Goal: Task Accomplishment & Management: Manage account settings

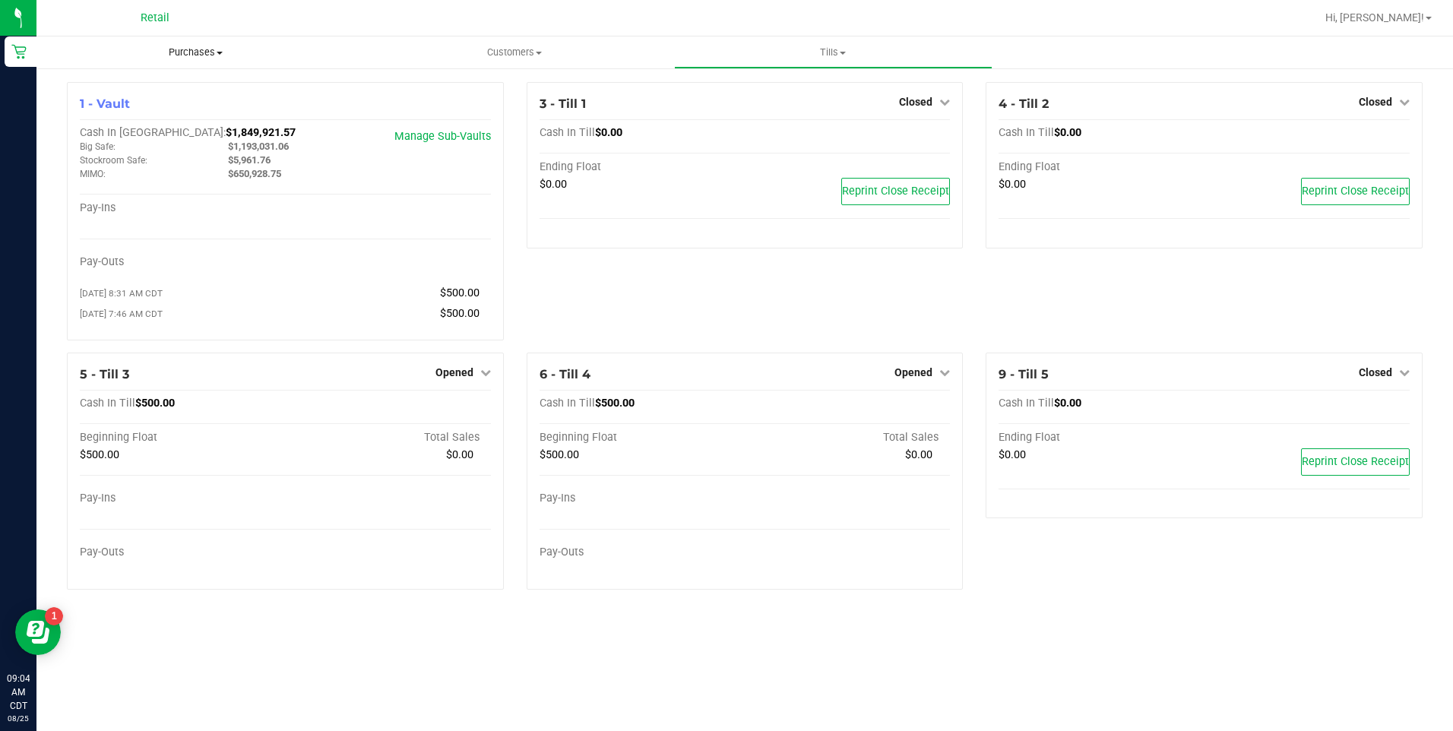
click at [186, 52] on span "Purchases" at bounding box center [195, 53] width 318 height 14
click at [154, 125] on li "All purchases" at bounding box center [195, 128] width 318 height 18
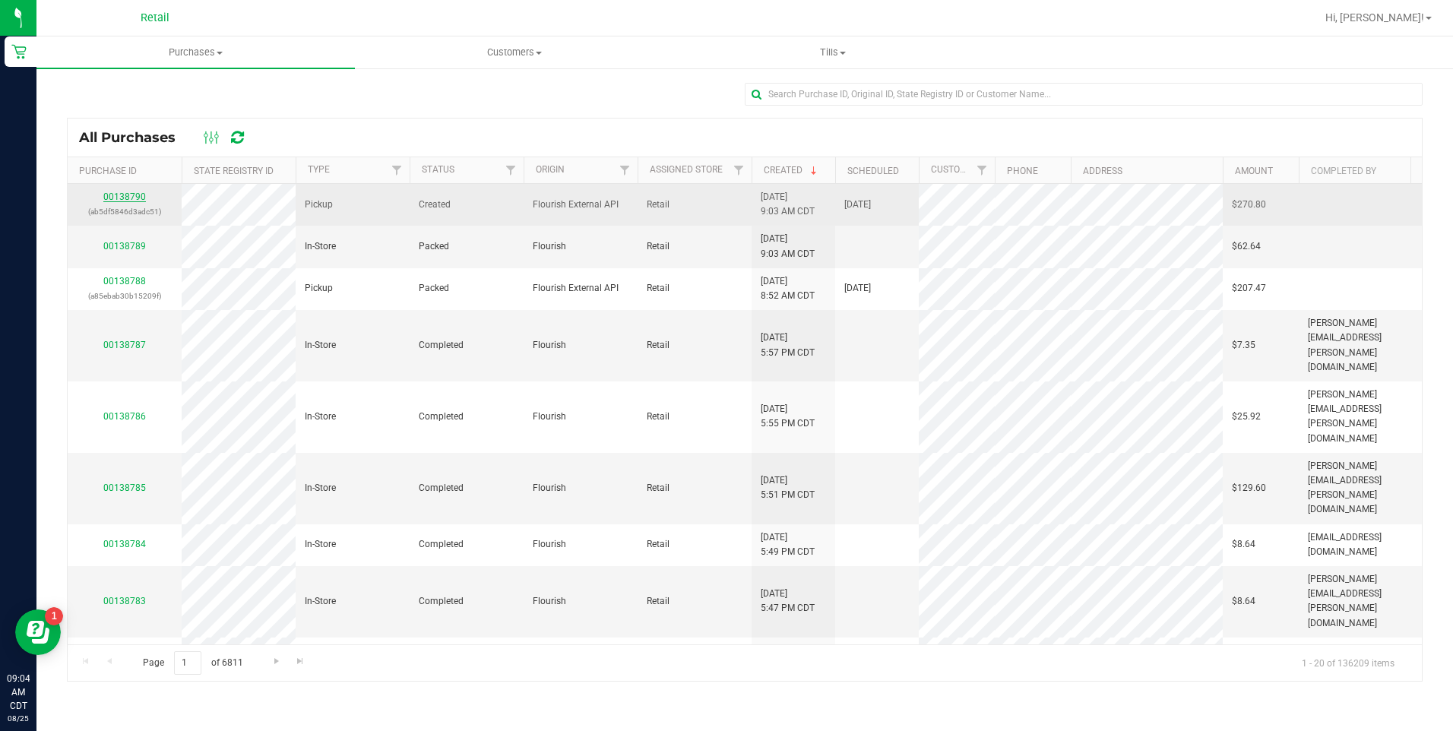
click at [112, 193] on link "00138790" at bounding box center [124, 197] width 43 height 11
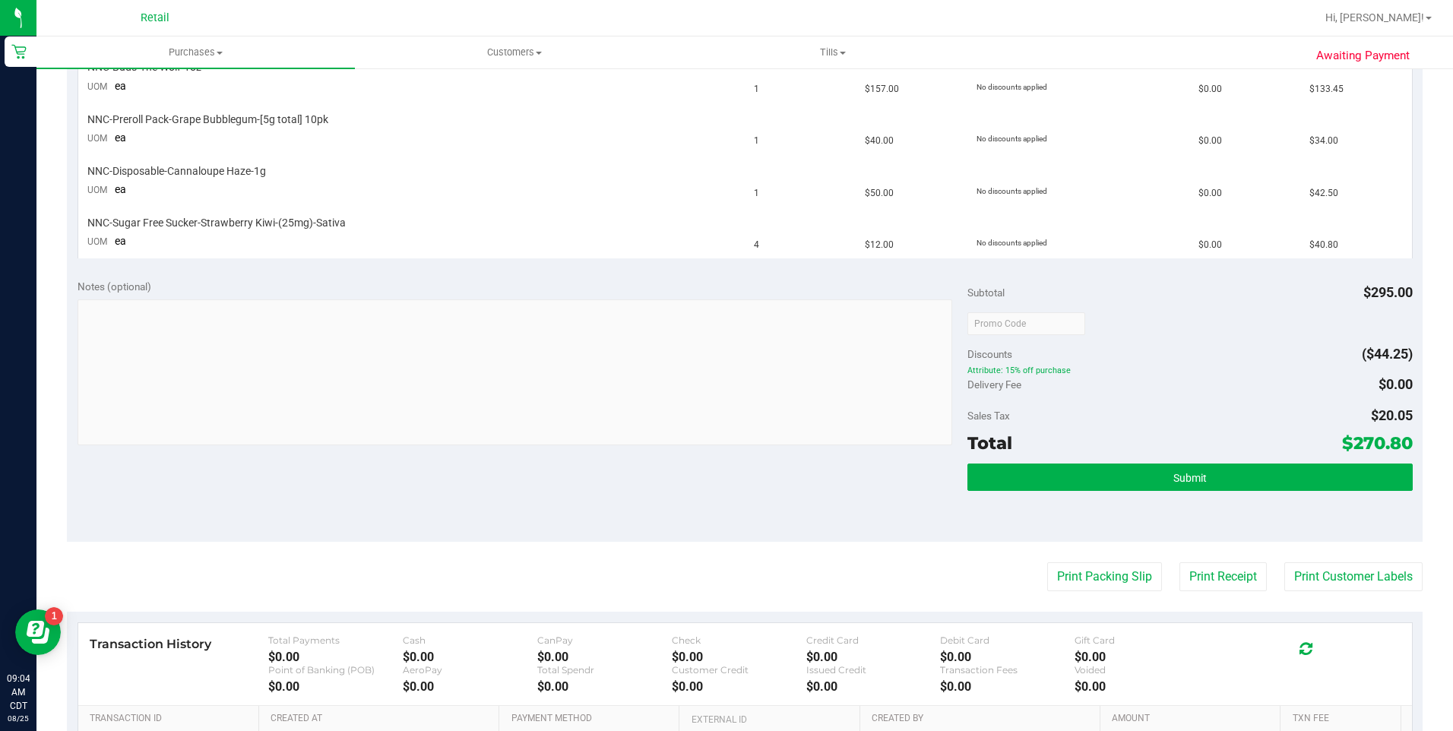
scroll to position [456, 0]
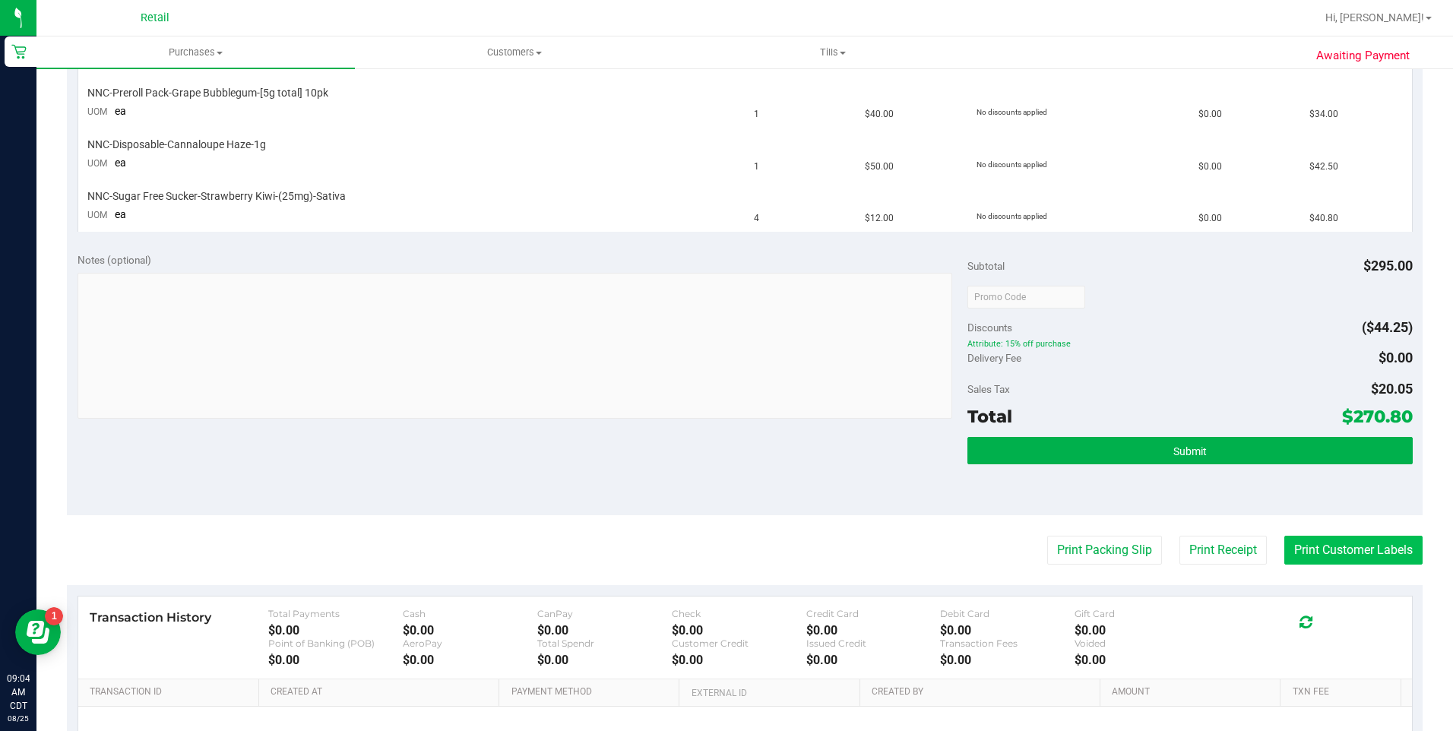
click at [1370, 551] on button "Print Customer Labels" at bounding box center [1354, 550] width 138 height 29
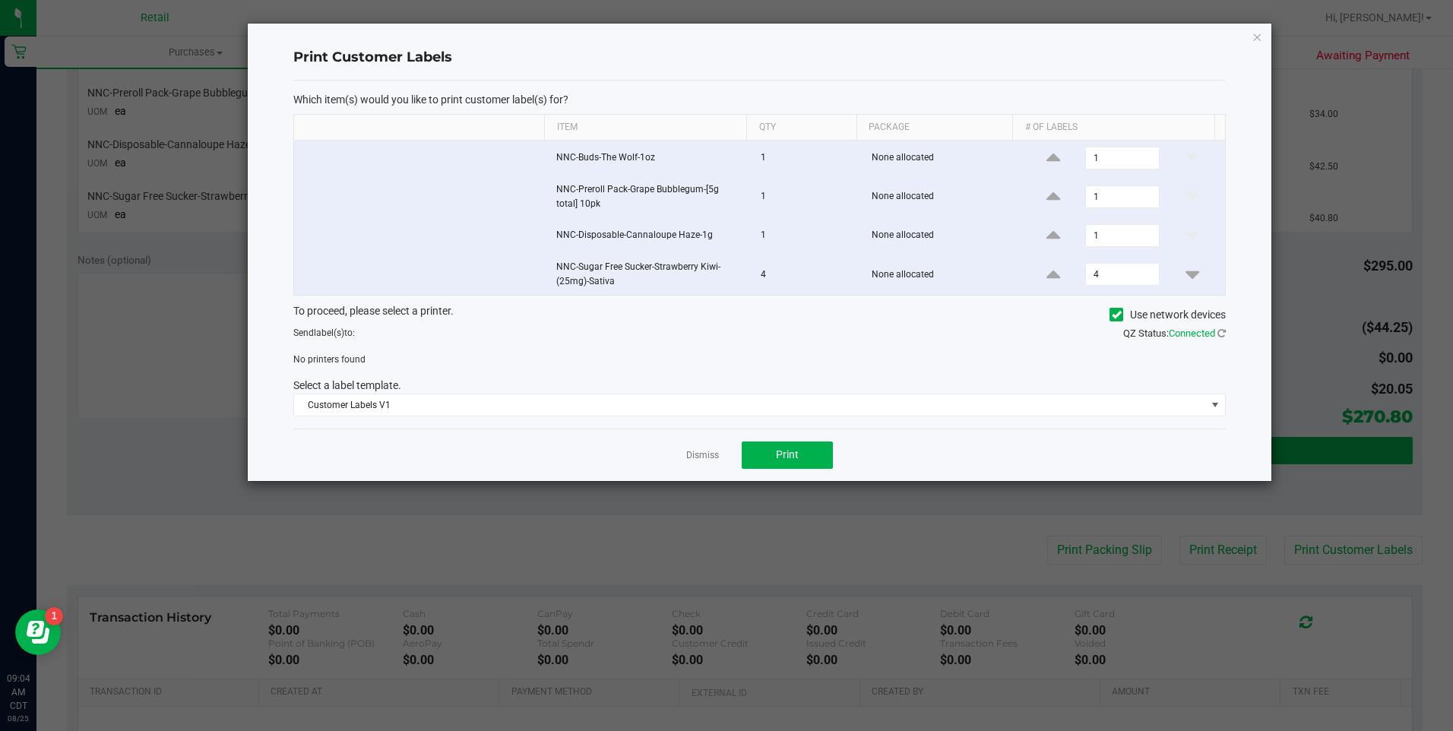
click at [1112, 315] on icon at bounding box center [1117, 315] width 10 height 0
click at [0, 0] on input "Use network devices" at bounding box center [0, 0] width 0 height 0
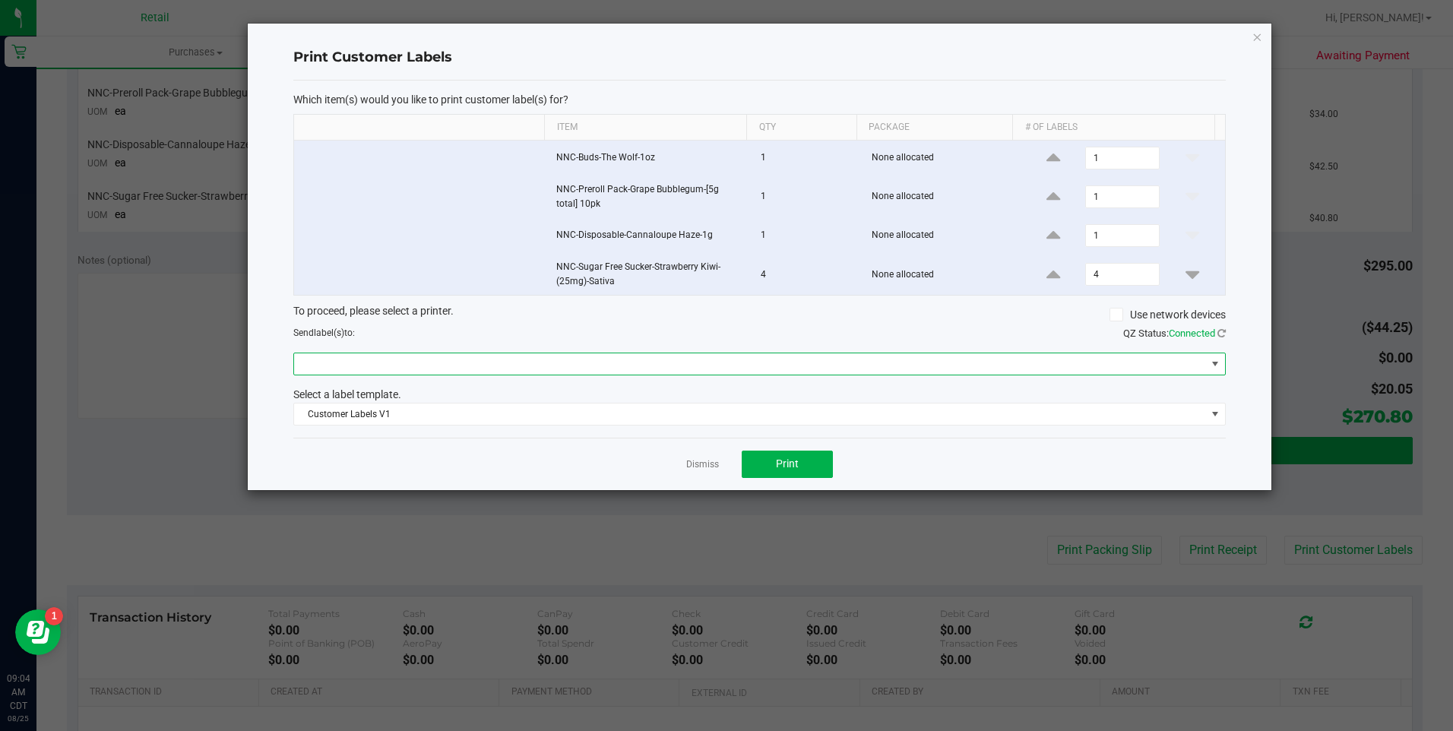
click at [379, 363] on span at bounding box center [750, 363] width 912 height 21
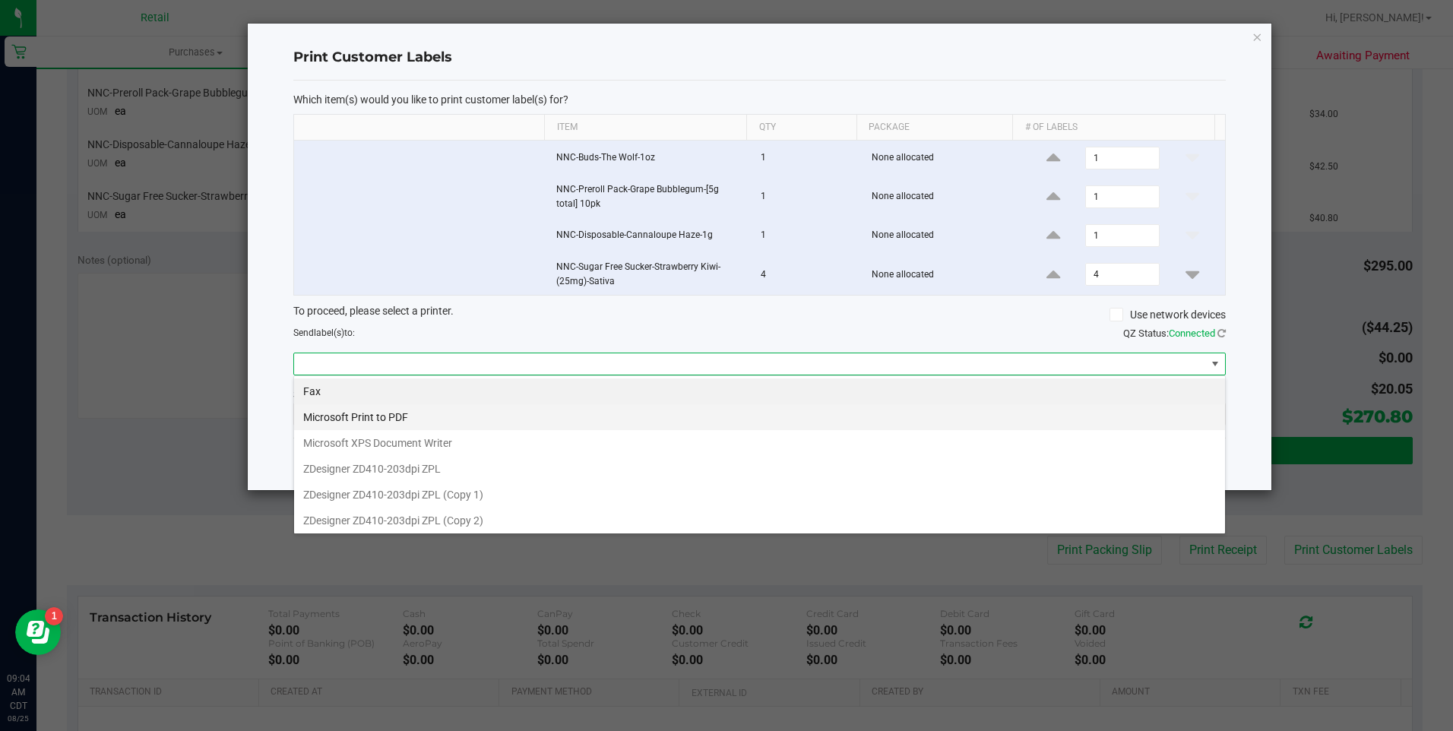
scroll to position [23, 933]
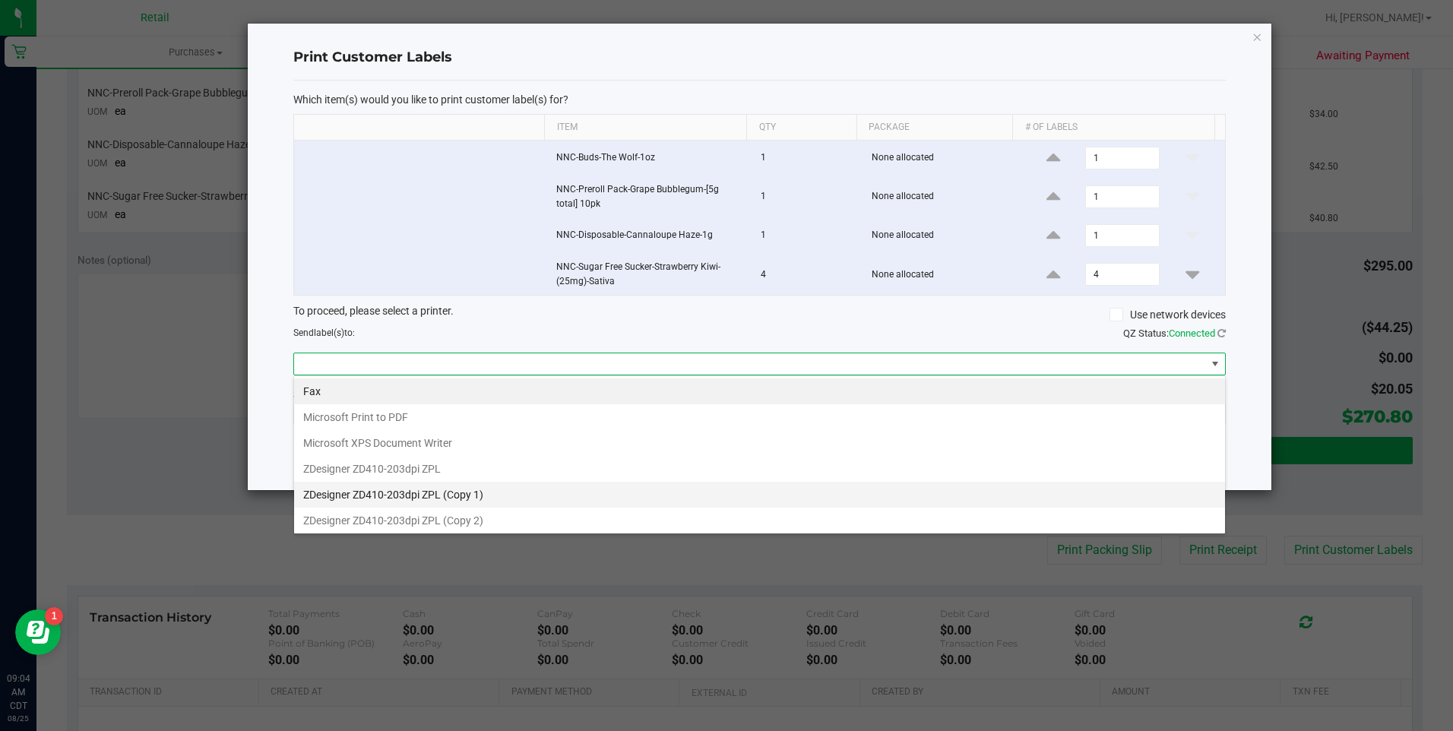
click at [387, 495] on 1\) "ZDesigner ZD410-203dpi ZPL (Copy 1)" at bounding box center [759, 495] width 931 height 26
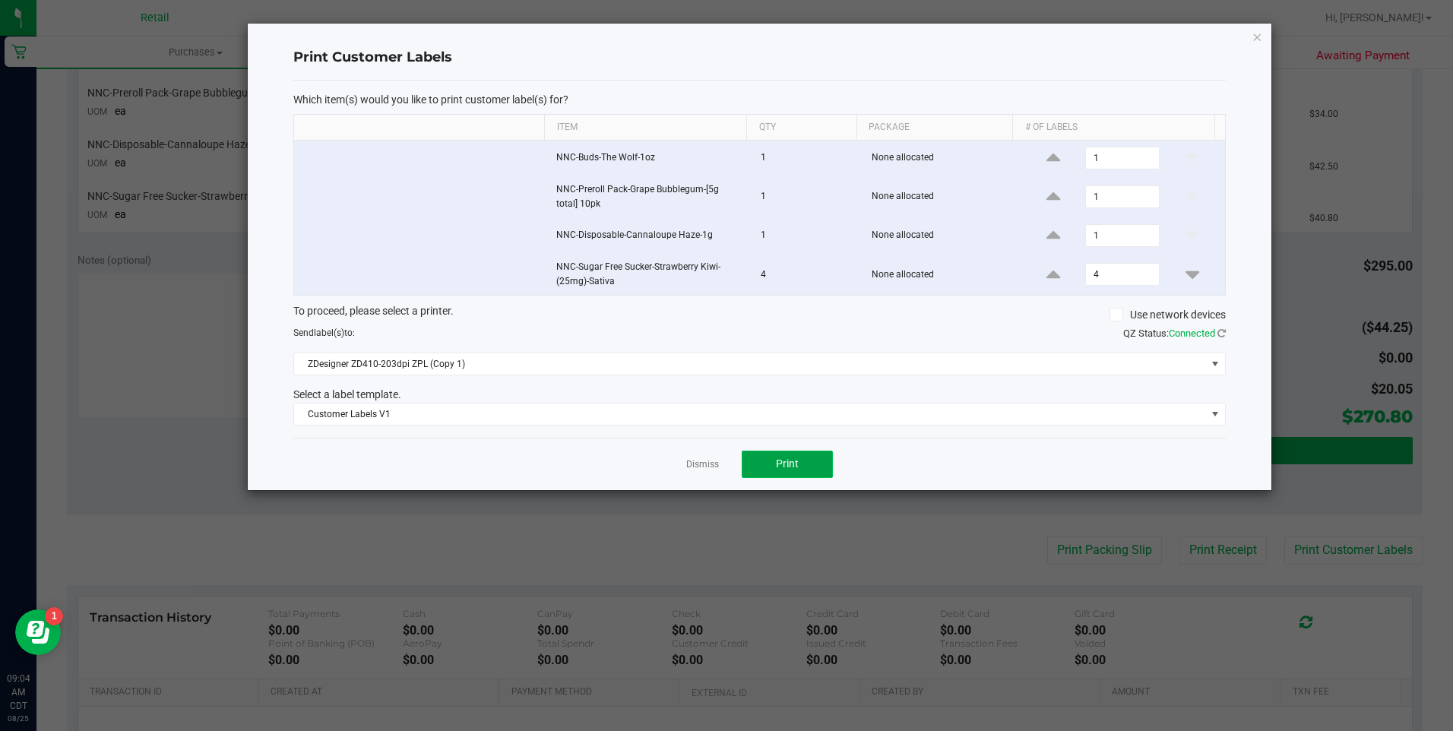
drag, startPoint x: 762, startPoint y: 464, endPoint x: 762, endPoint y: 456, distance: 8.4
click at [762, 456] on button "Print" at bounding box center [787, 464] width 91 height 27
click at [700, 494] on ngb-modal-window "Print Customer Labels Which item(s) would you like to print customer label(s) f…" at bounding box center [732, 365] width 1465 height 731
click at [698, 466] on link "Dismiss" at bounding box center [702, 464] width 33 height 13
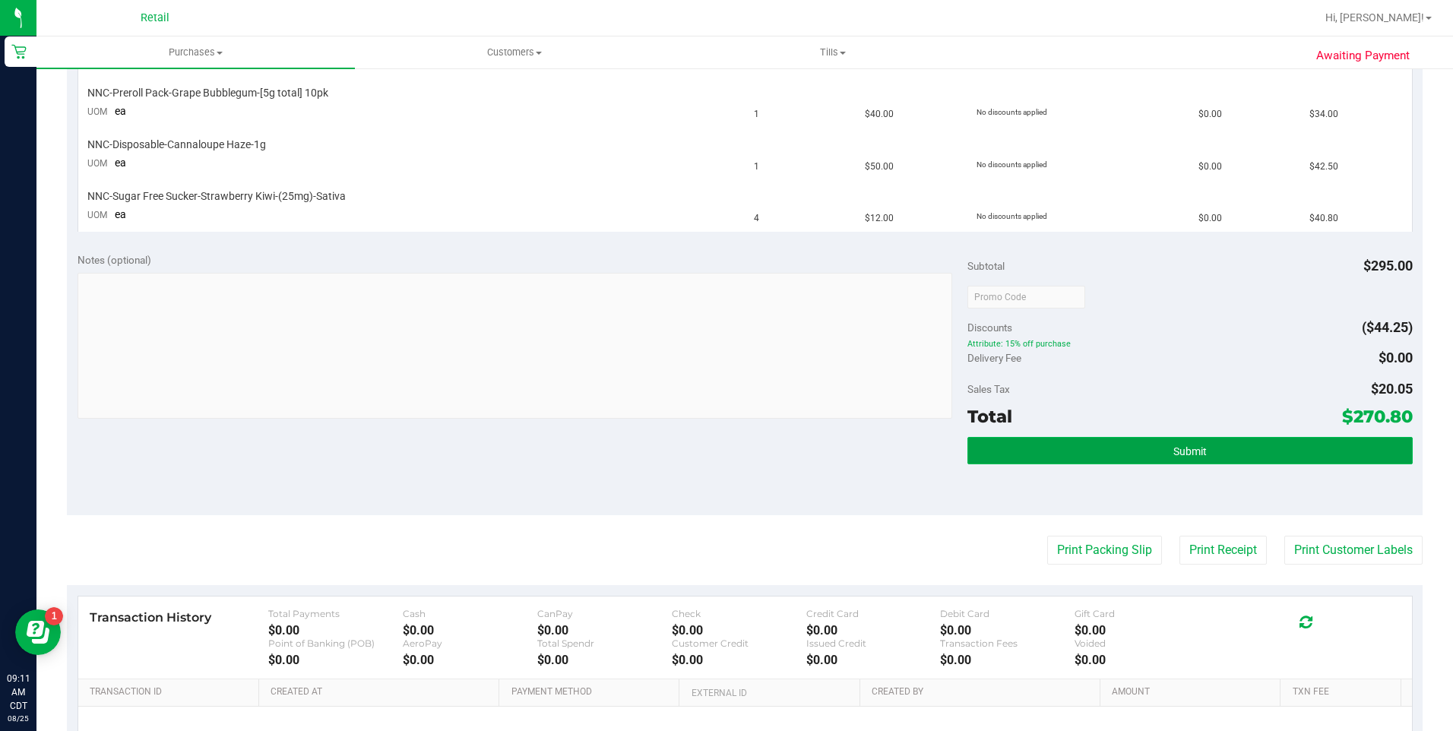
click at [1174, 454] on span "Submit" at bounding box center [1190, 451] width 33 height 12
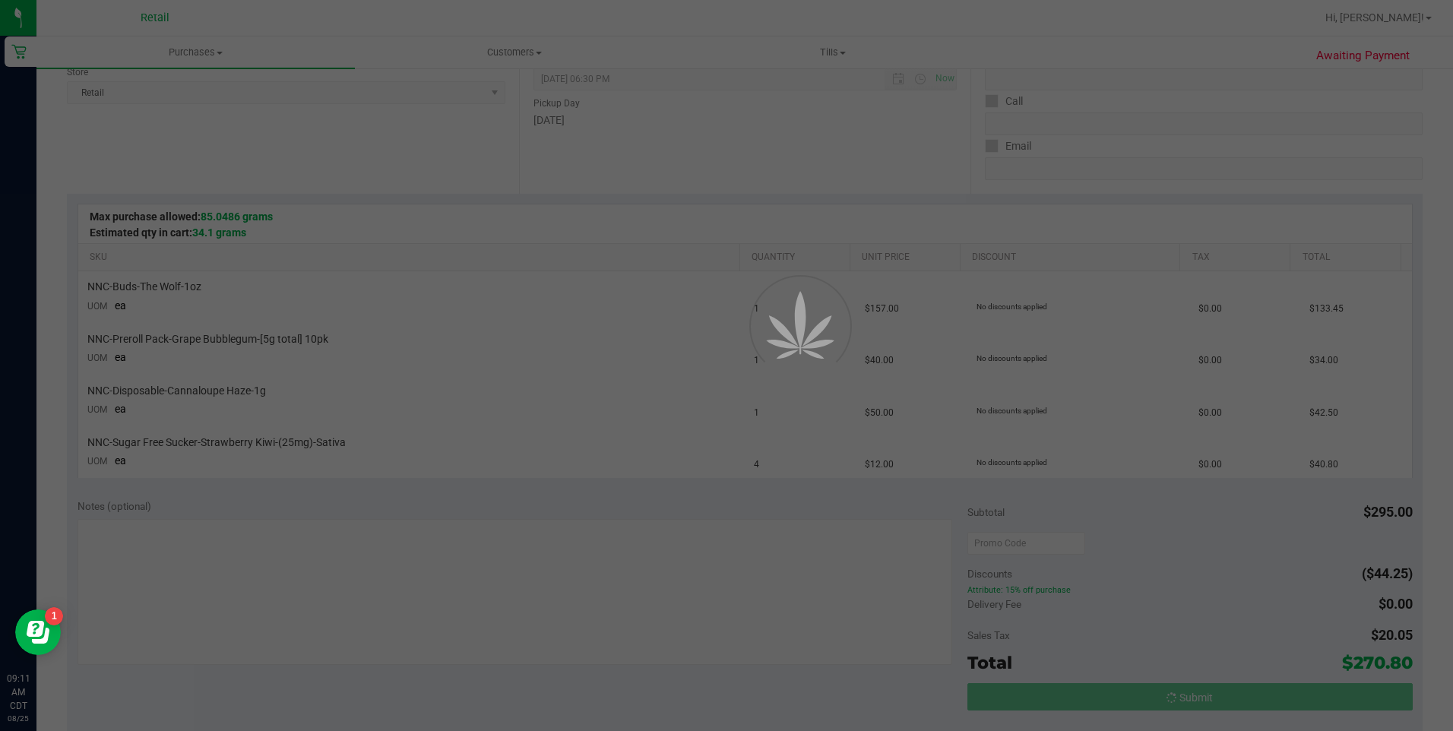
scroll to position [204, 0]
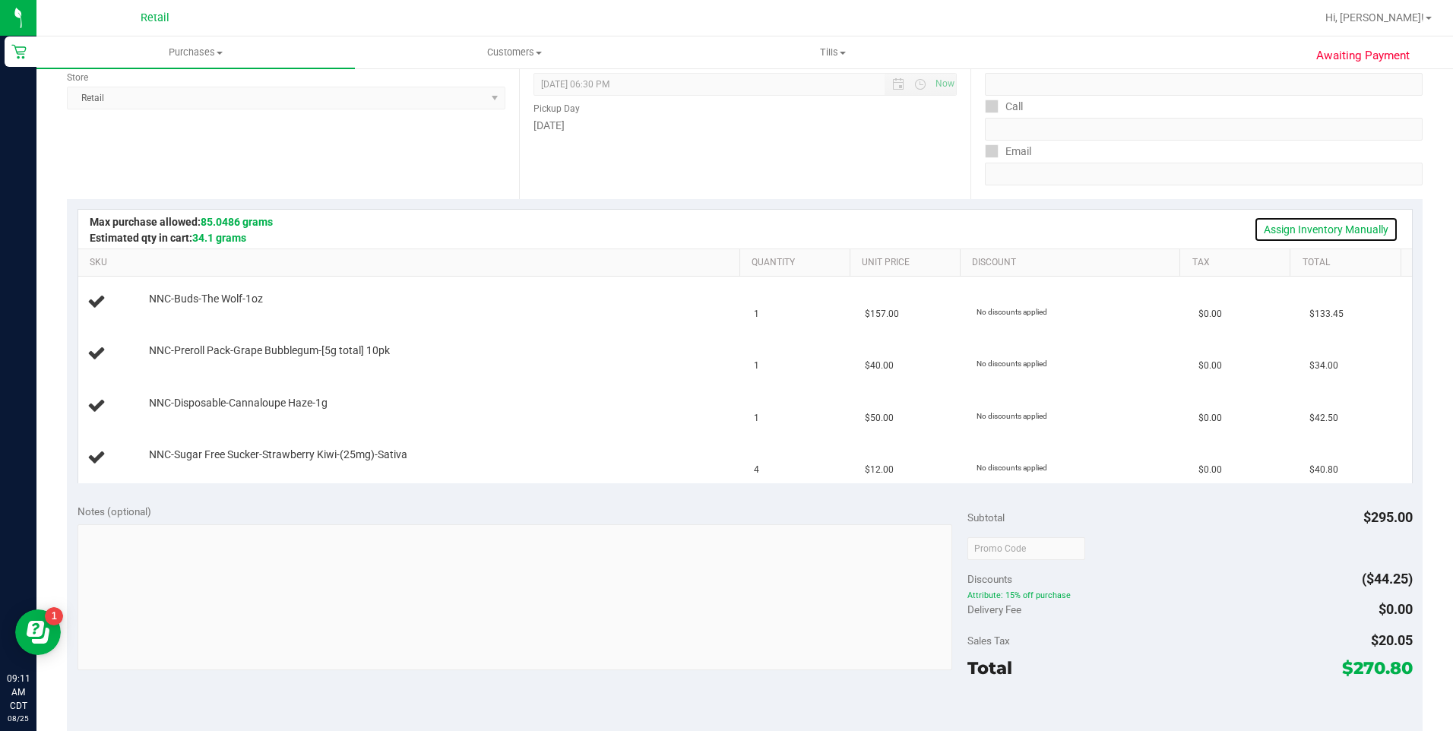
click at [1281, 229] on link "Assign Inventory Manually" at bounding box center [1326, 230] width 144 height 26
click at [175, 308] on link "Add Package" at bounding box center [176, 309] width 55 height 11
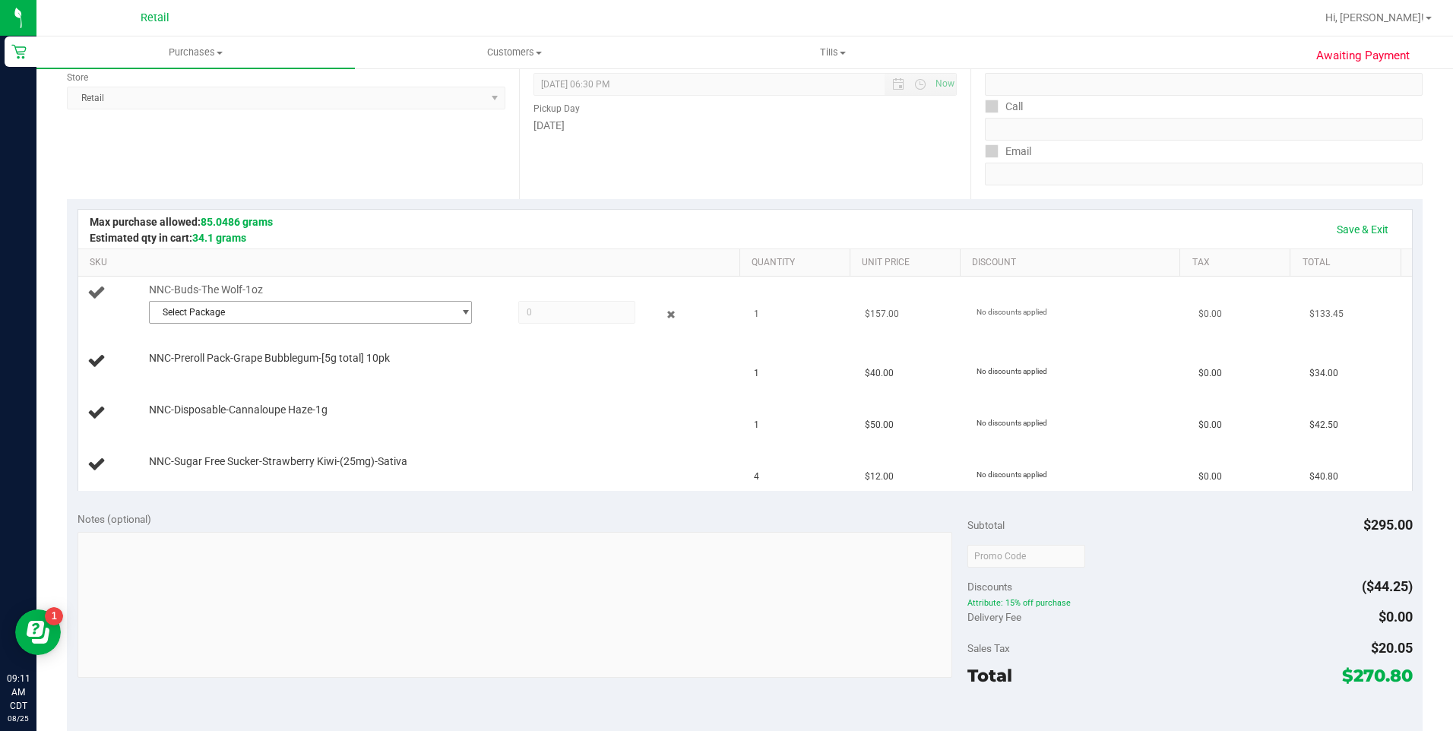
click at [200, 316] on span "Select Package" at bounding box center [301, 312] width 303 height 21
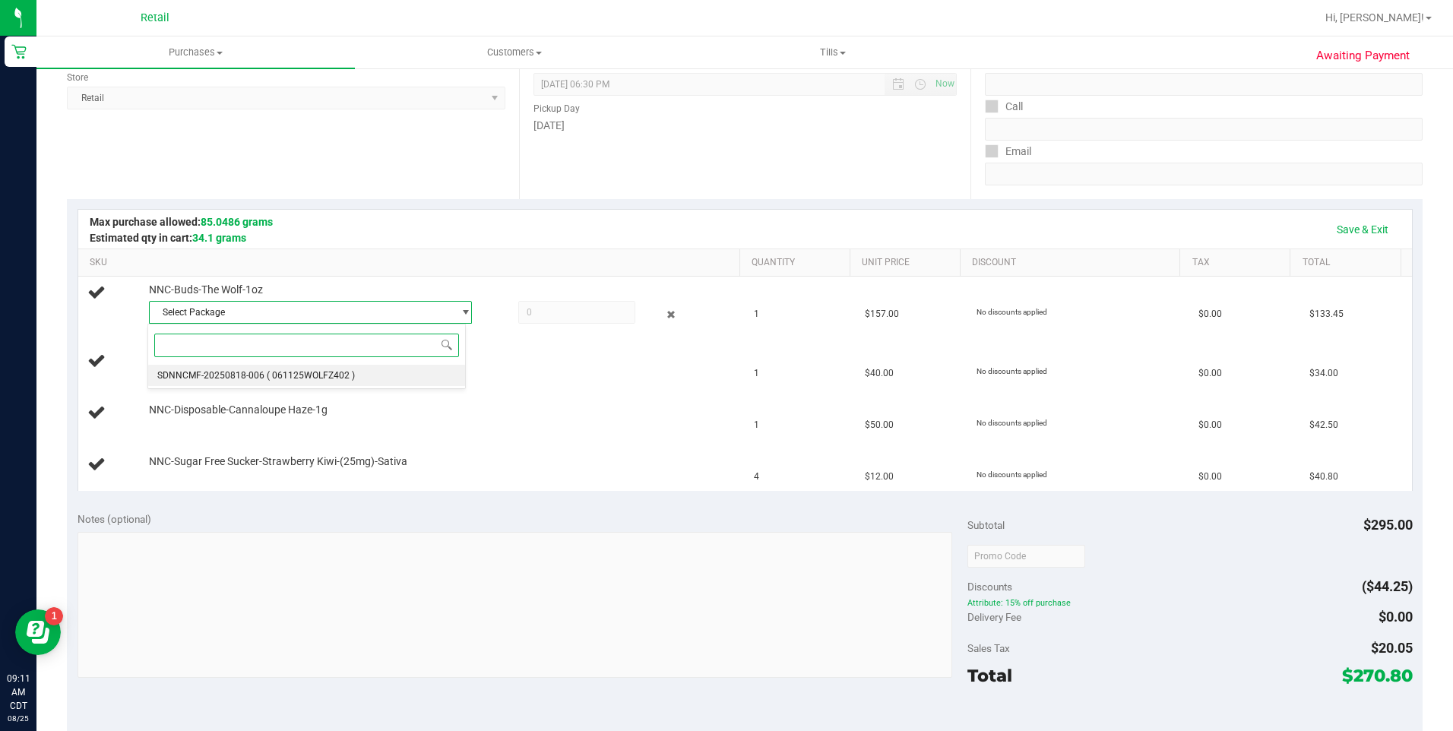
drag, startPoint x: 208, startPoint y: 380, endPoint x: 235, endPoint y: 363, distance: 31.4
click at [208, 377] on span "SDNNCMF-20250818-006" at bounding box center [210, 375] width 107 height 11
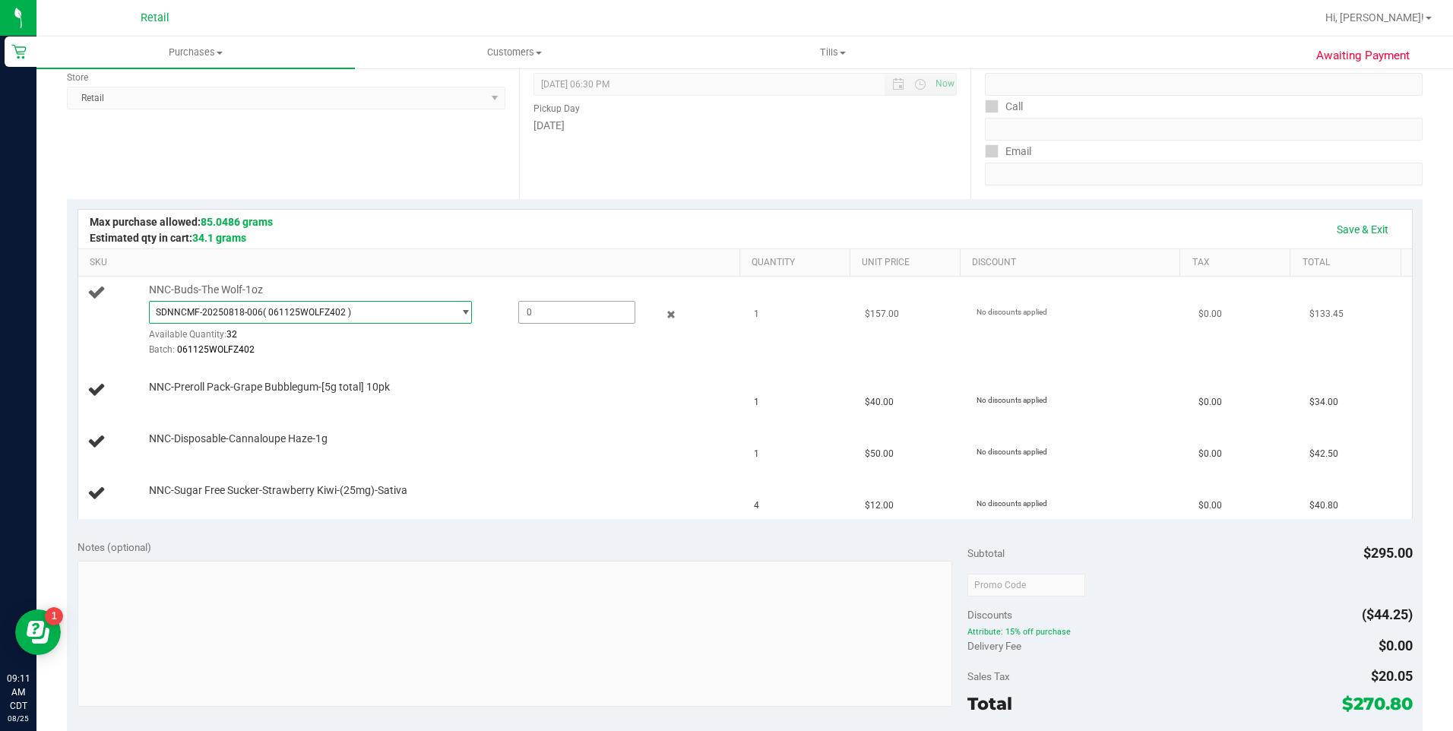
click at [556, 315] on span at bounding box center [576, 312] width 117 height 23
type input "1"
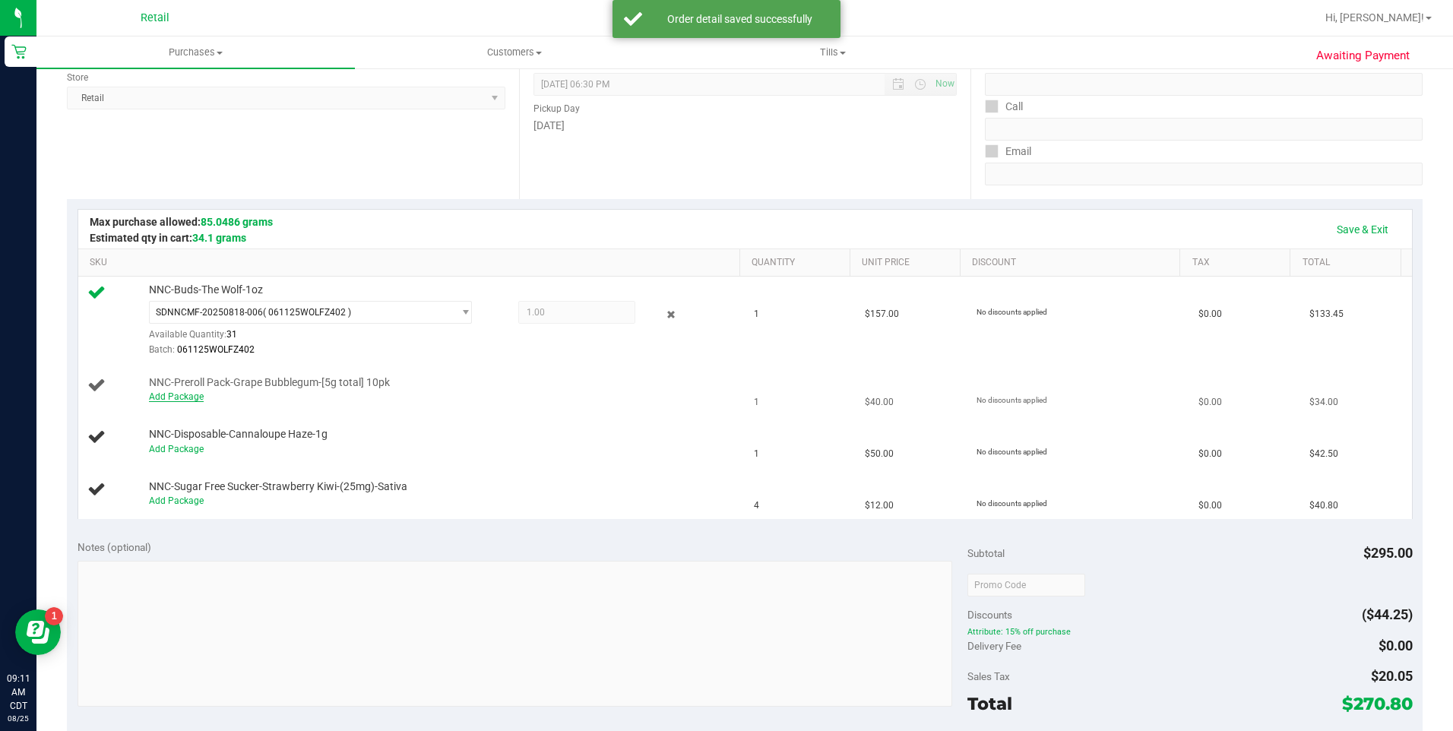
click at [184, 399] on link "Add Package" at bounding box center [176, 396] width 55 height 11
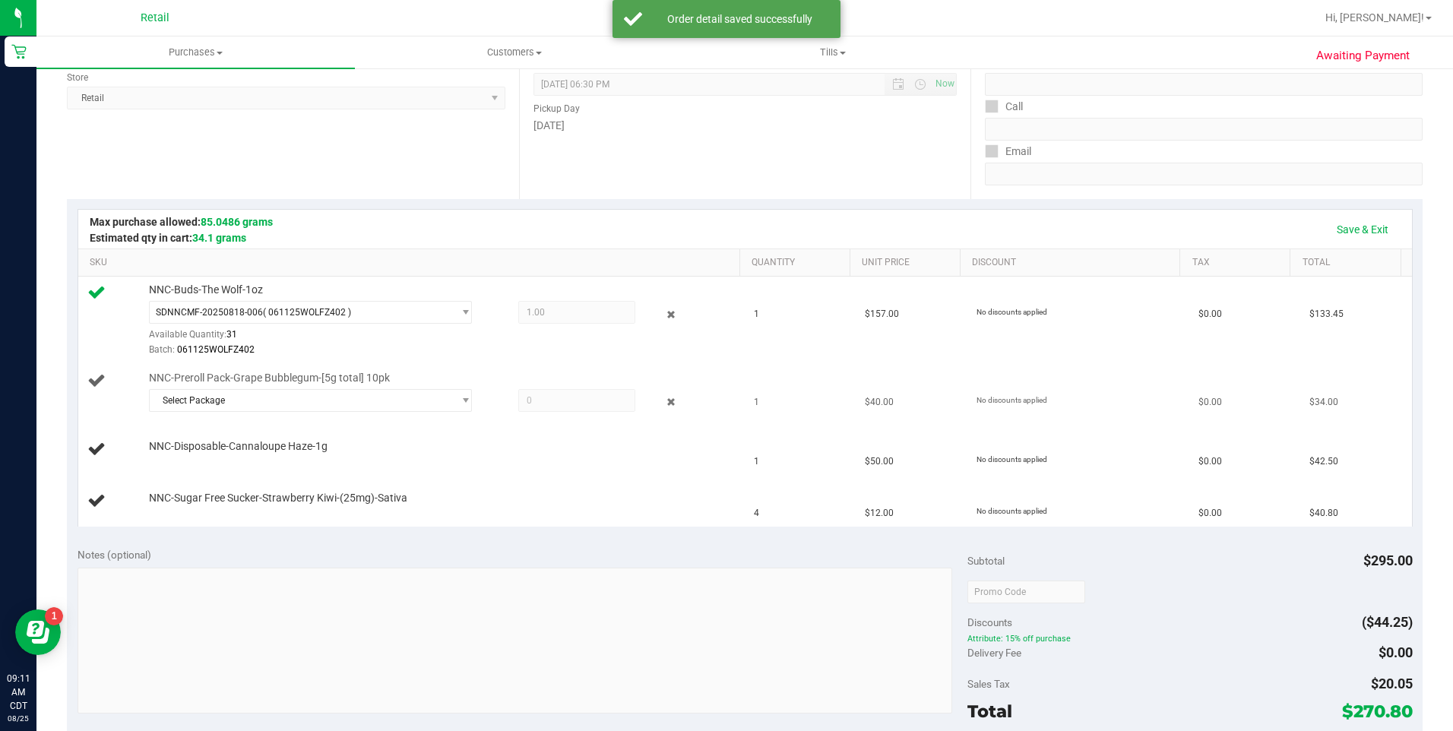
click at [597, 399] on span at bounding box center [576, 400] width 117 height 23
click at [370, 406] on span "Select Package" at bounding box center [301, 400] width 303 height 21
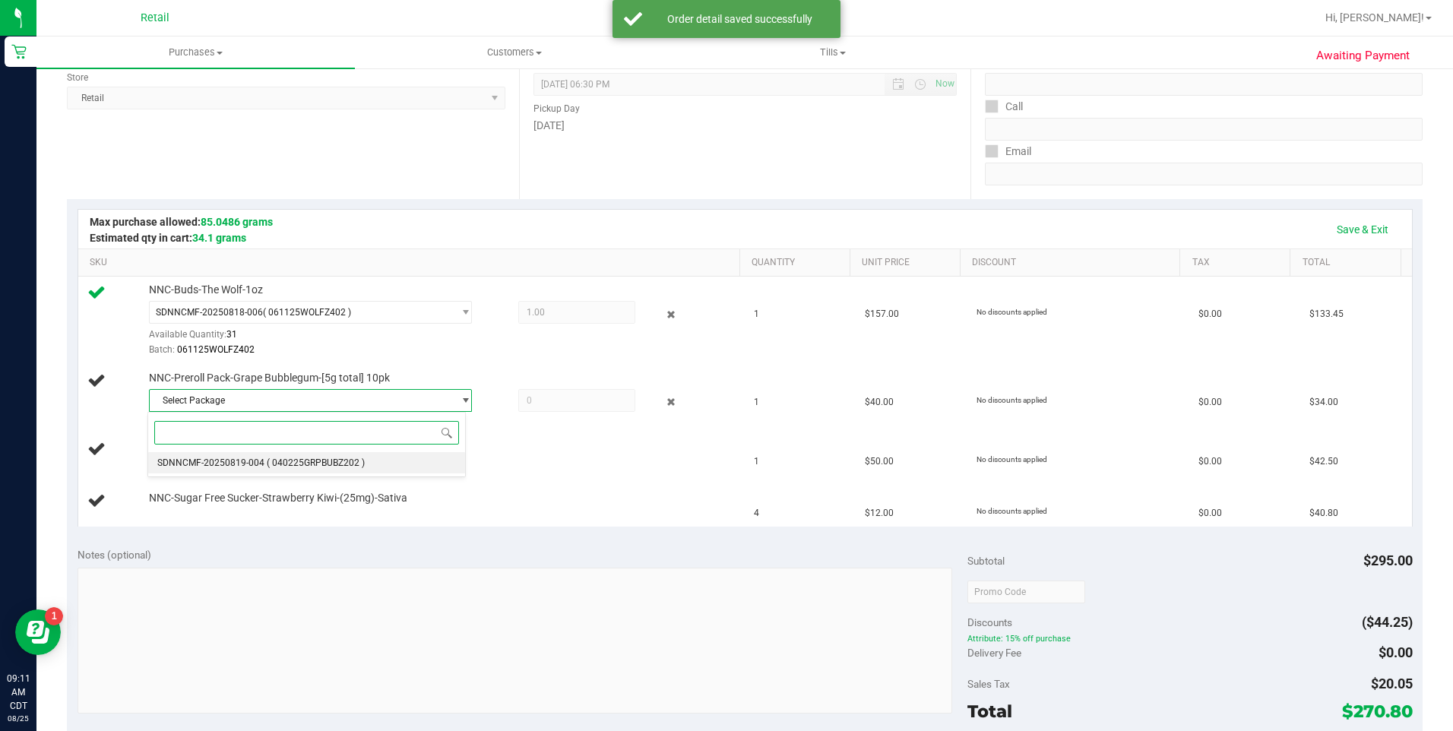
drag, startPoint x: 288, startPoint y: 461, endPoint x: 306, endPoint y: 451, distance: 19.7
click at [288, 460] on span "( 040225GRPBUBZ202 )" at bounding box center [316, 463] width 98 height 11
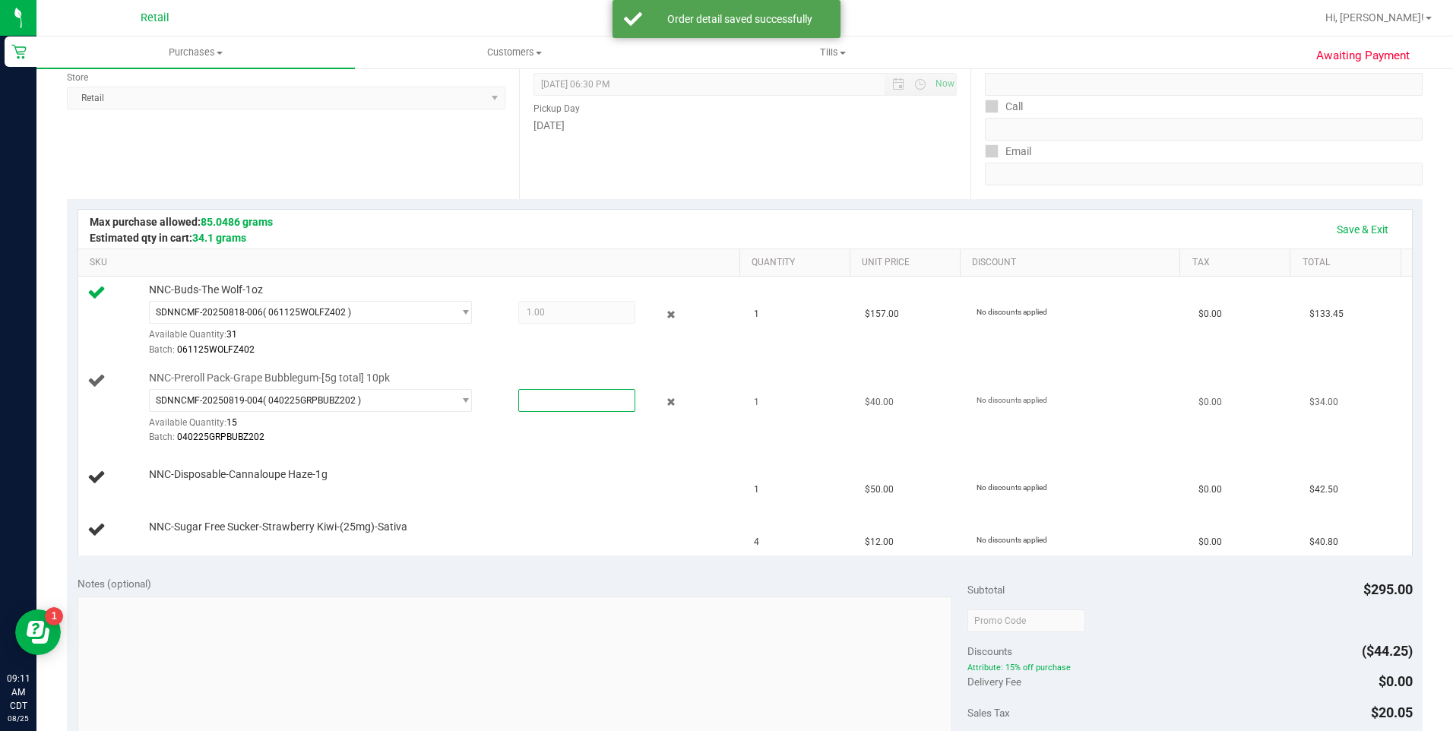
click at [553, 407] on span at bounding box center [576, 400] width 117 height 23
type input "1"
click at [164, 483] on link "Add Package" at bounding box center [176, 485] width 55 height 11
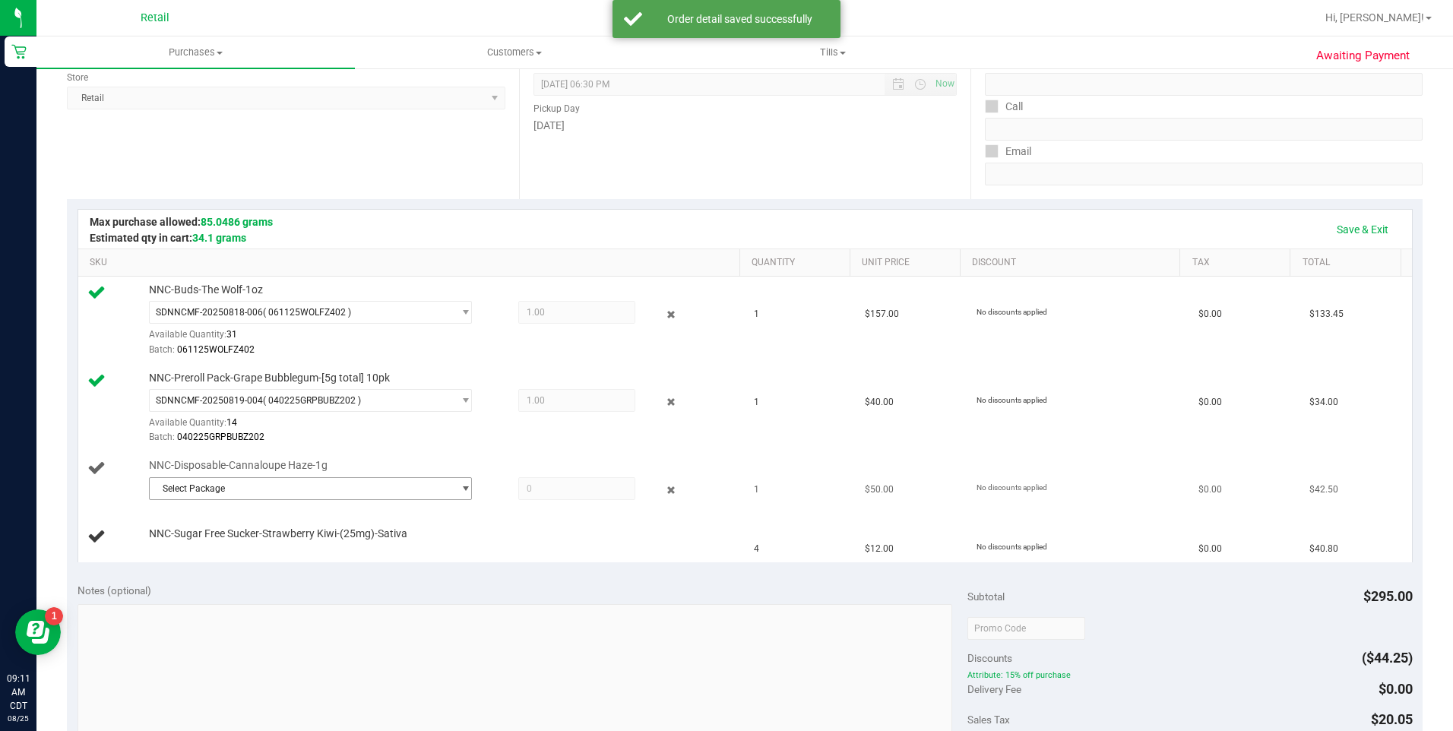
click at [330, 487] on span "Select Package" at bounding box center [301, 488] width 303 height 21
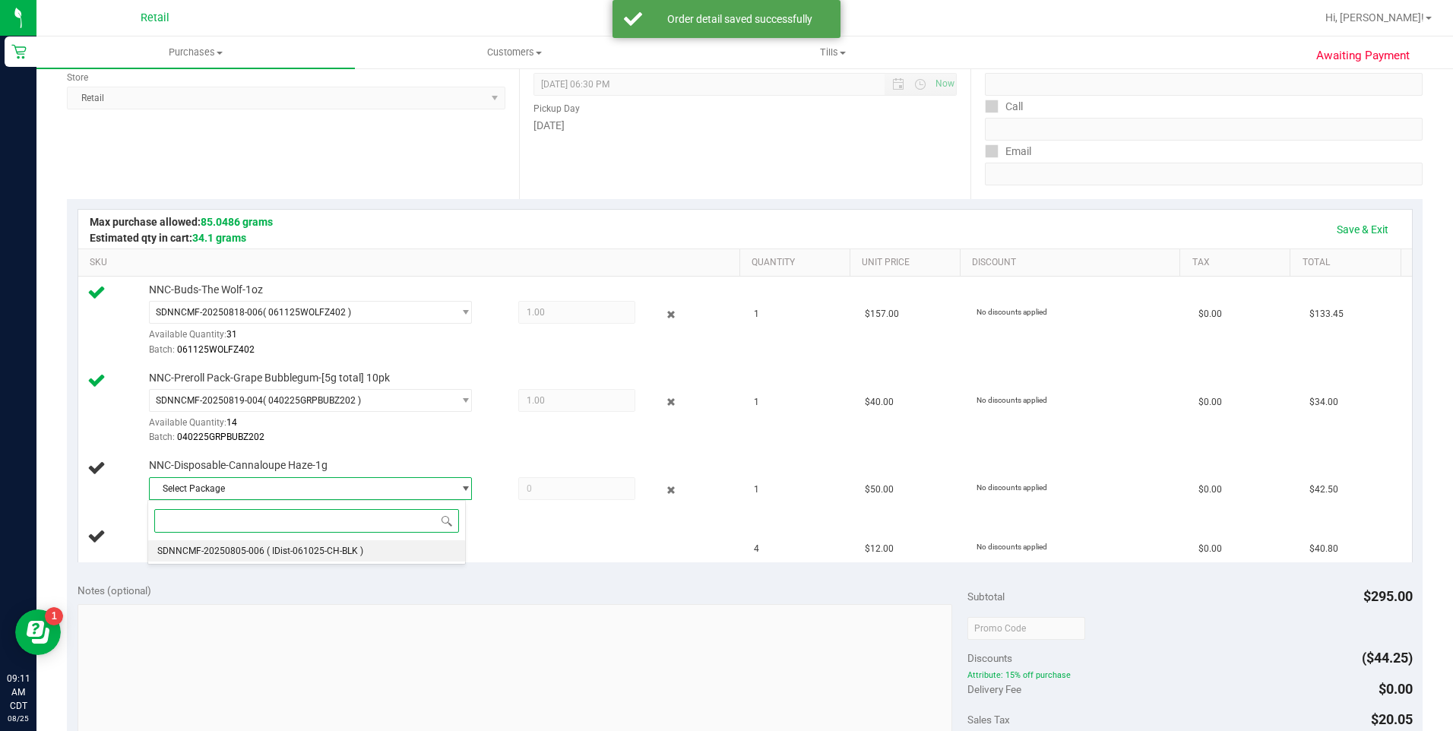
click at [283, 553] on span "( IDist-061025-CH-BLK )" at bounding box center [315, 551] width 97 height 11
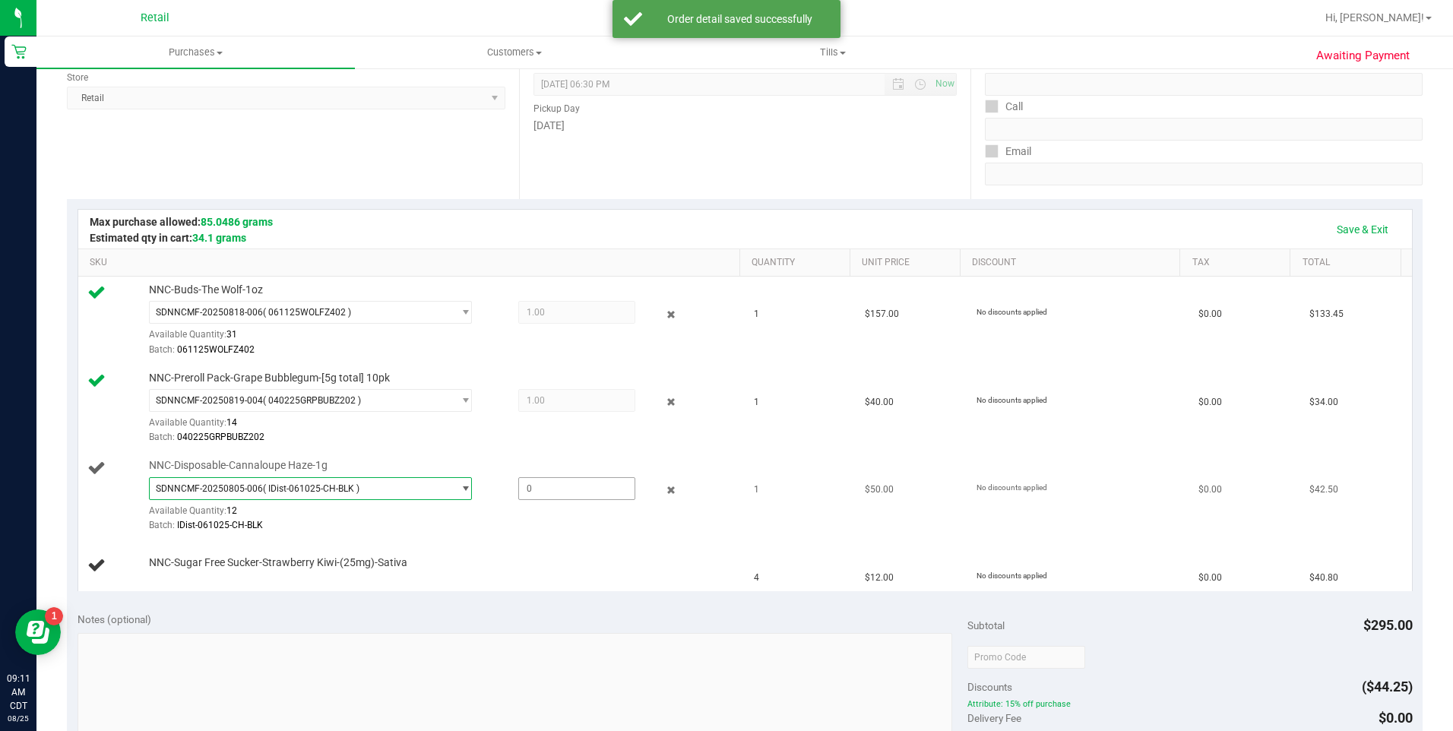
click at [537, 487] on span at bounding box center [576, 488] width 117 height 23
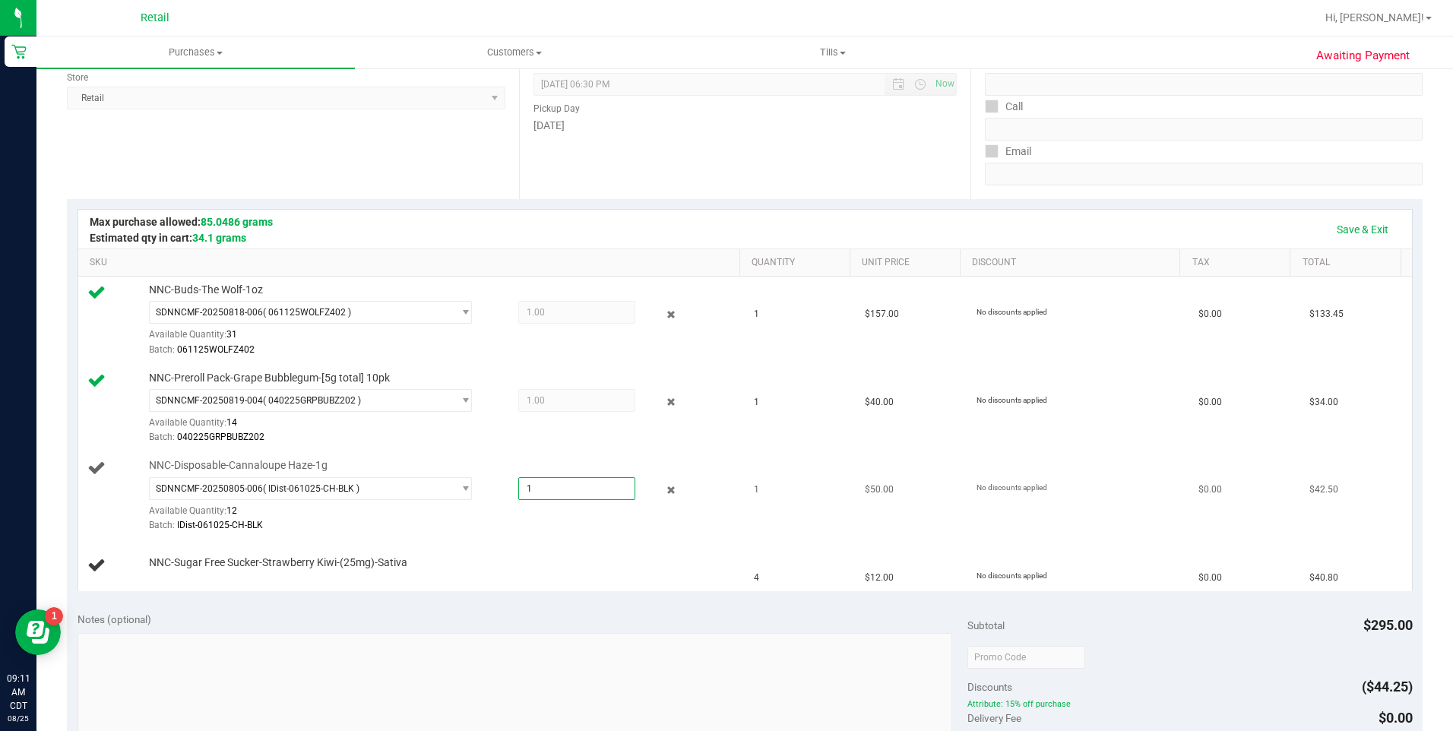
type input "1"
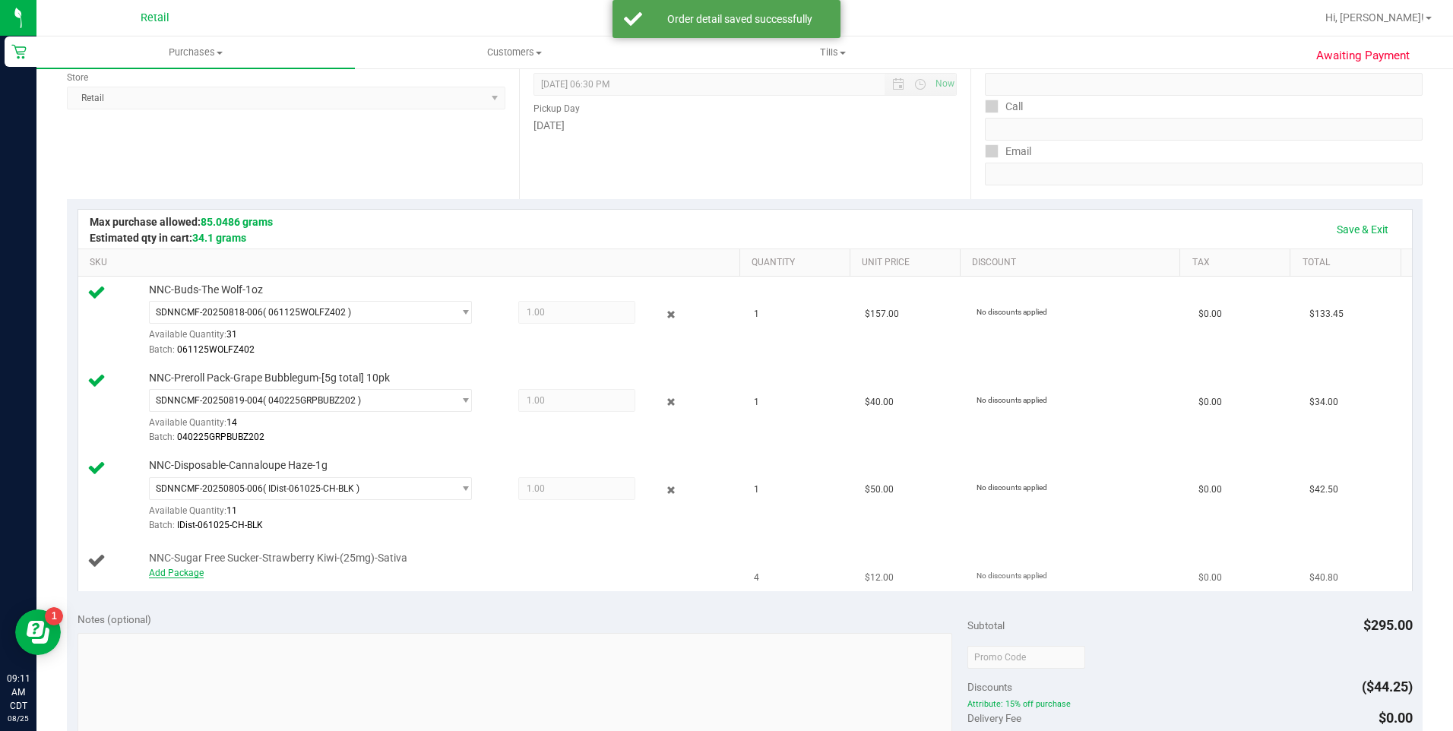
click at [176, 572] on link "Add Package" at bounding box center [176, 573] width 55 height 11
click at [214, 571] on span "Select Package" at bounding box center [301, 576] width 303 height 21
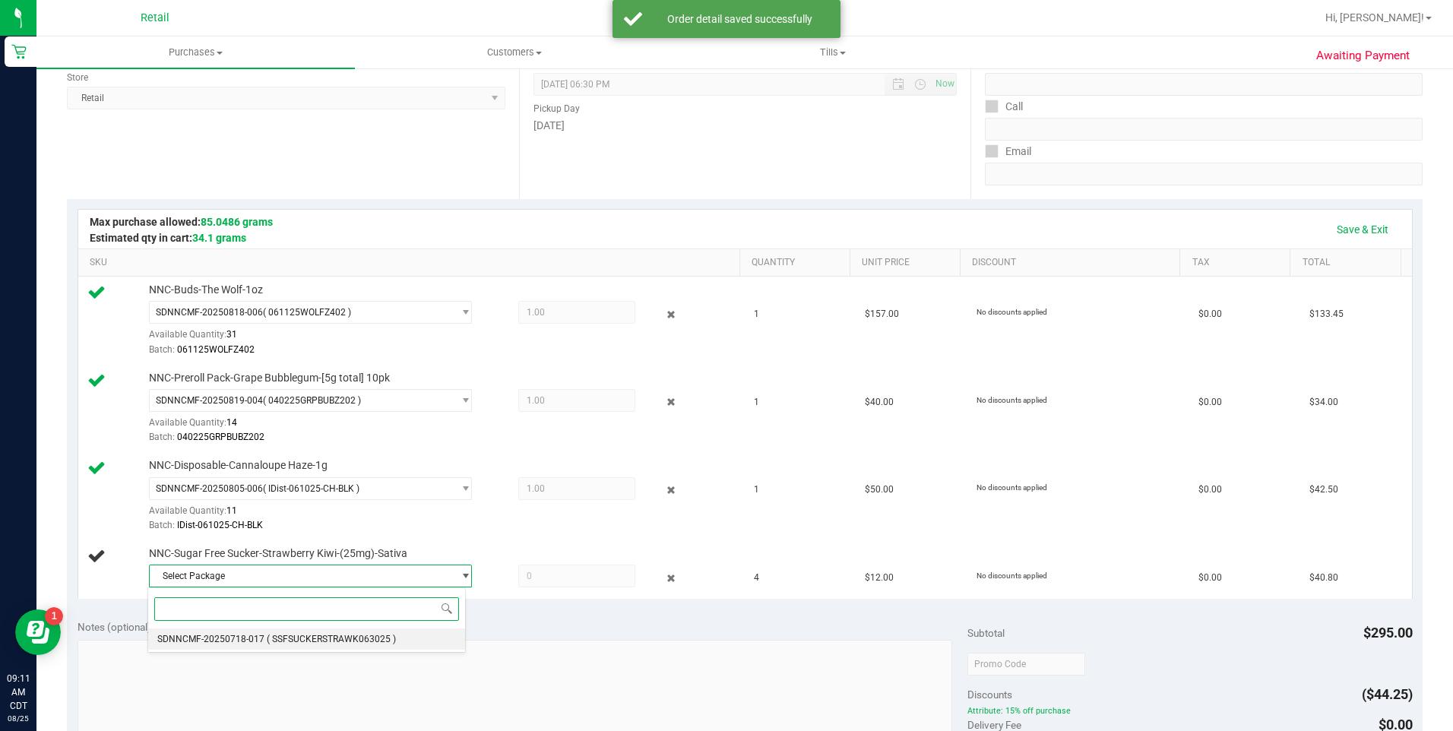
click at [176, 638] on span "SDNNCMF-20250718-017" at bounding box center [210, 639] width 107 height 11
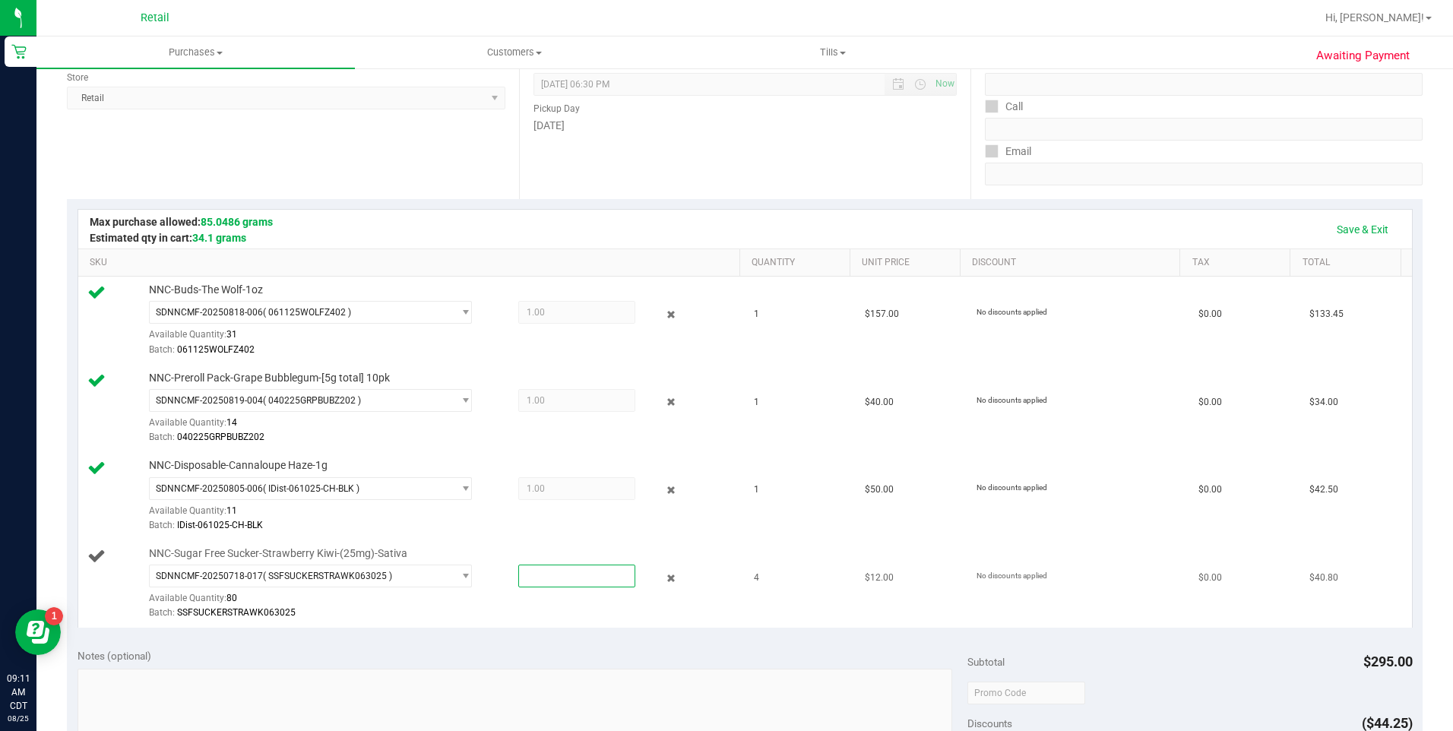
click at [543, 578] on span at bounding box center [576, 576] width 117 height 23
type input "4"
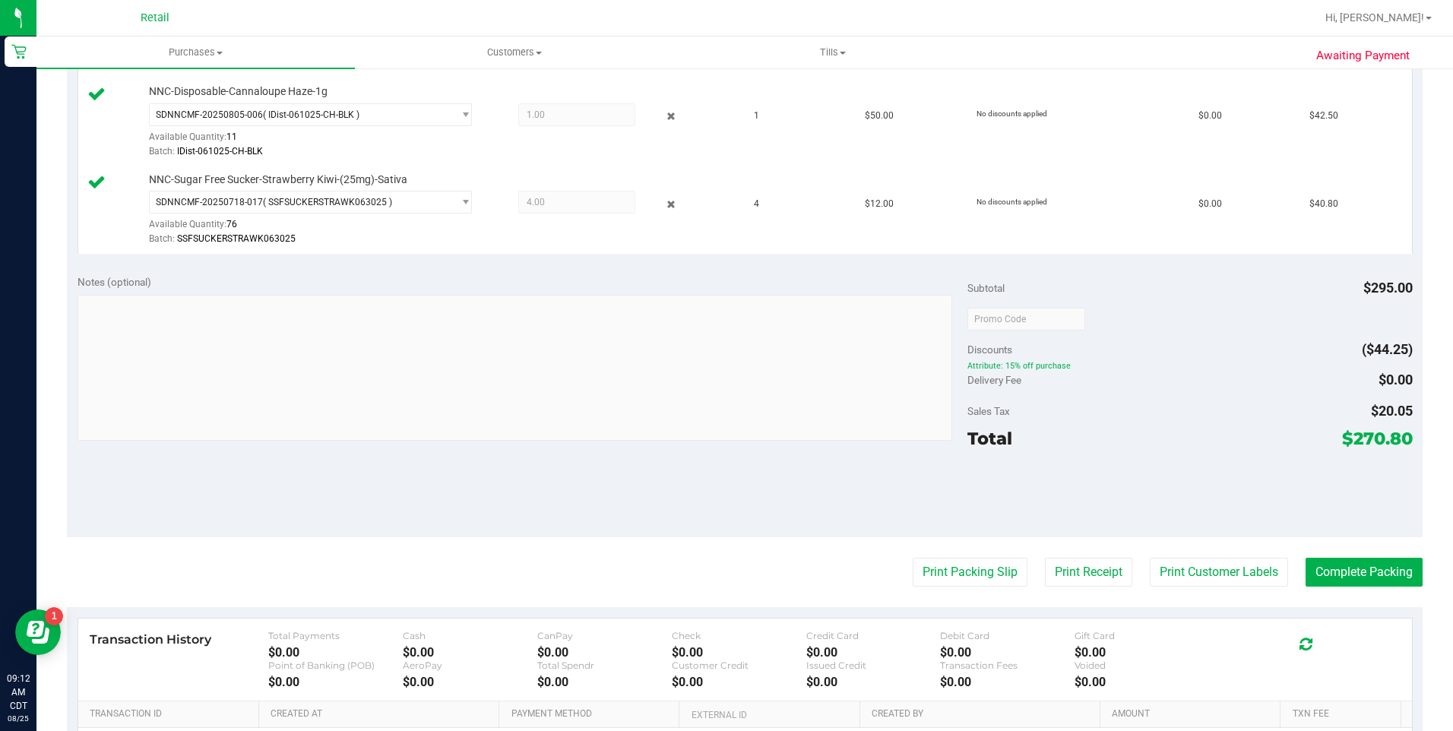
scroll to position [644, 0]
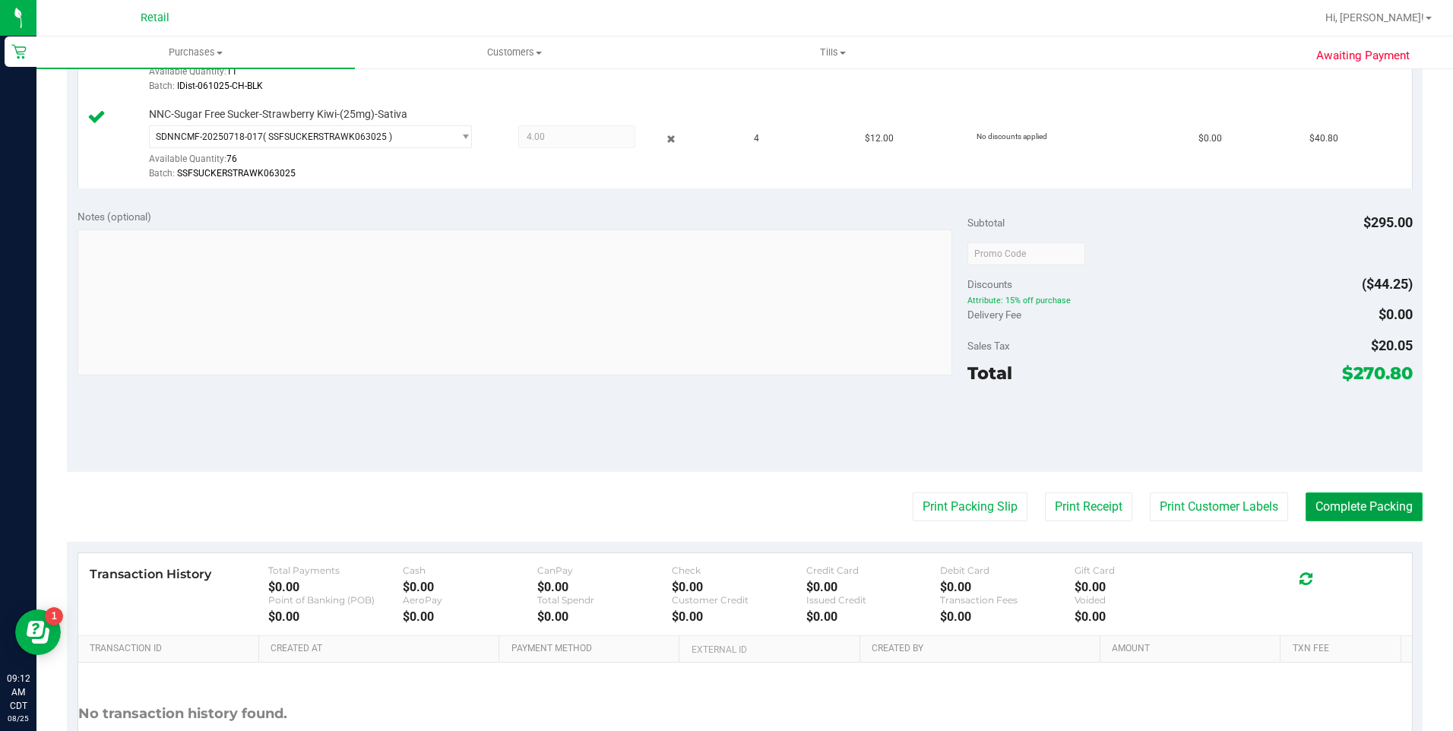
click at [1323, 516] on button "Complete Packing" at bounding box center [1364, 507] width 117 height 29
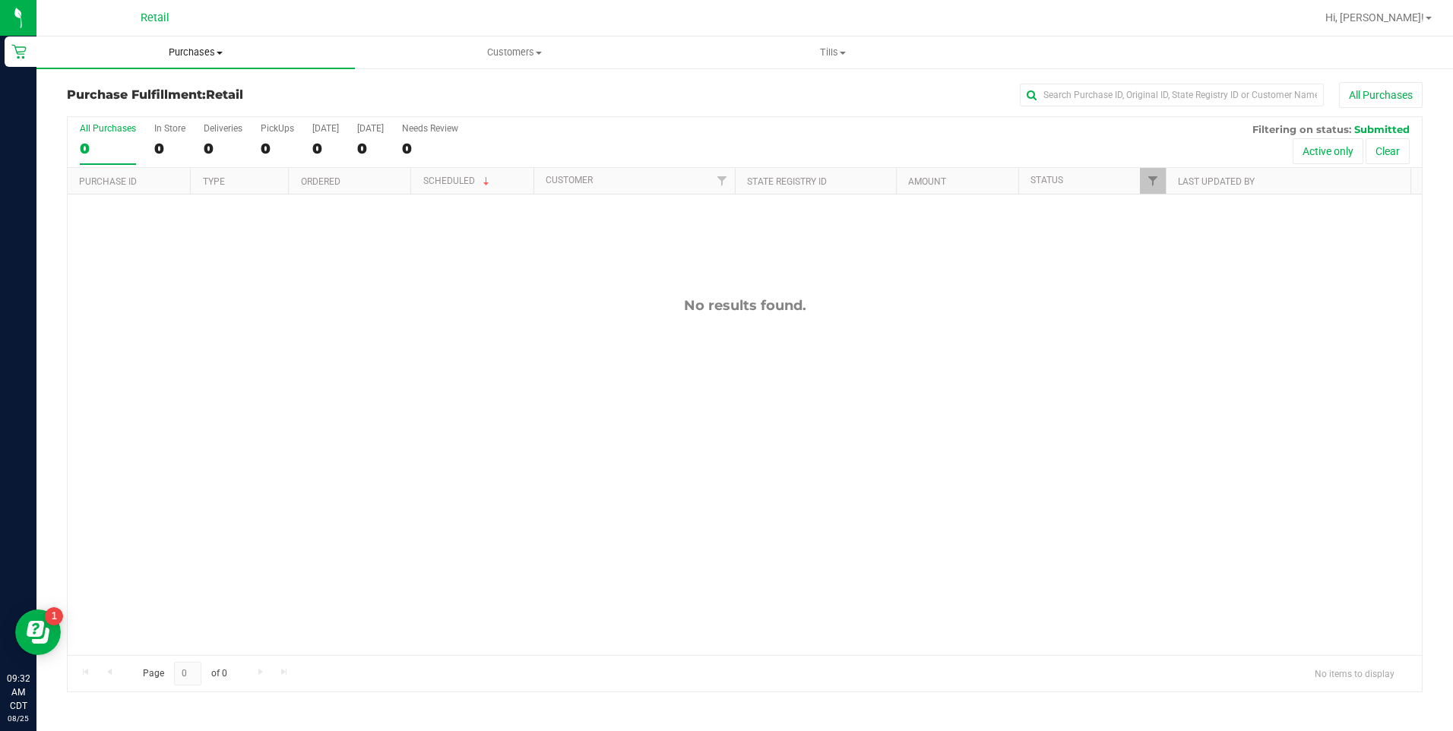
click at [214, 55] on span "Purchases" at bounding box center [195, 53] width 318 height 14
click at [112, 134] on span "All purchases" at bounding box center [90, 128] width 108 height 13
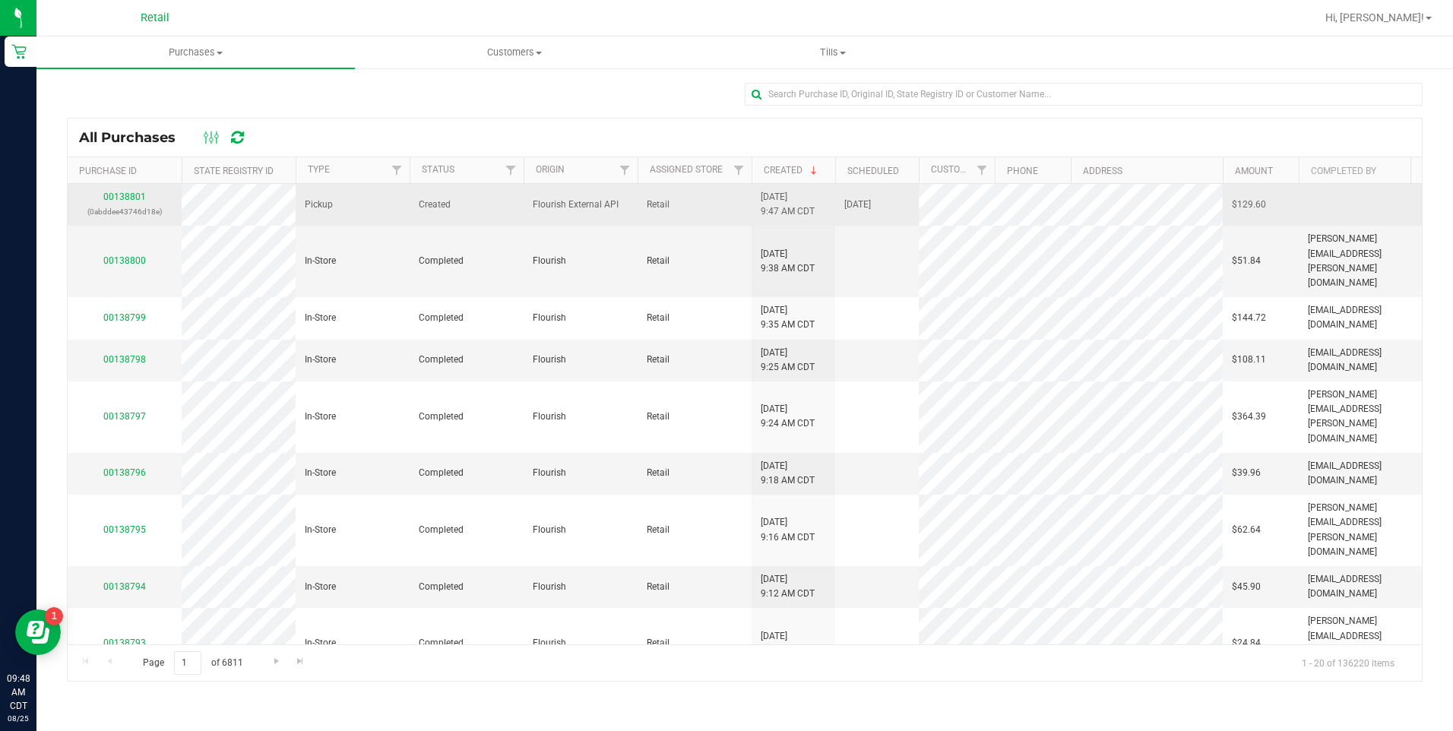
click at [136, 189] on td "00138801 (0abddee43746d18e)" at bounding box center [125, 205] width 114 height 42
click at [142, 195] on link "00138801" at bounding box center [124, 197] width 43 height 11
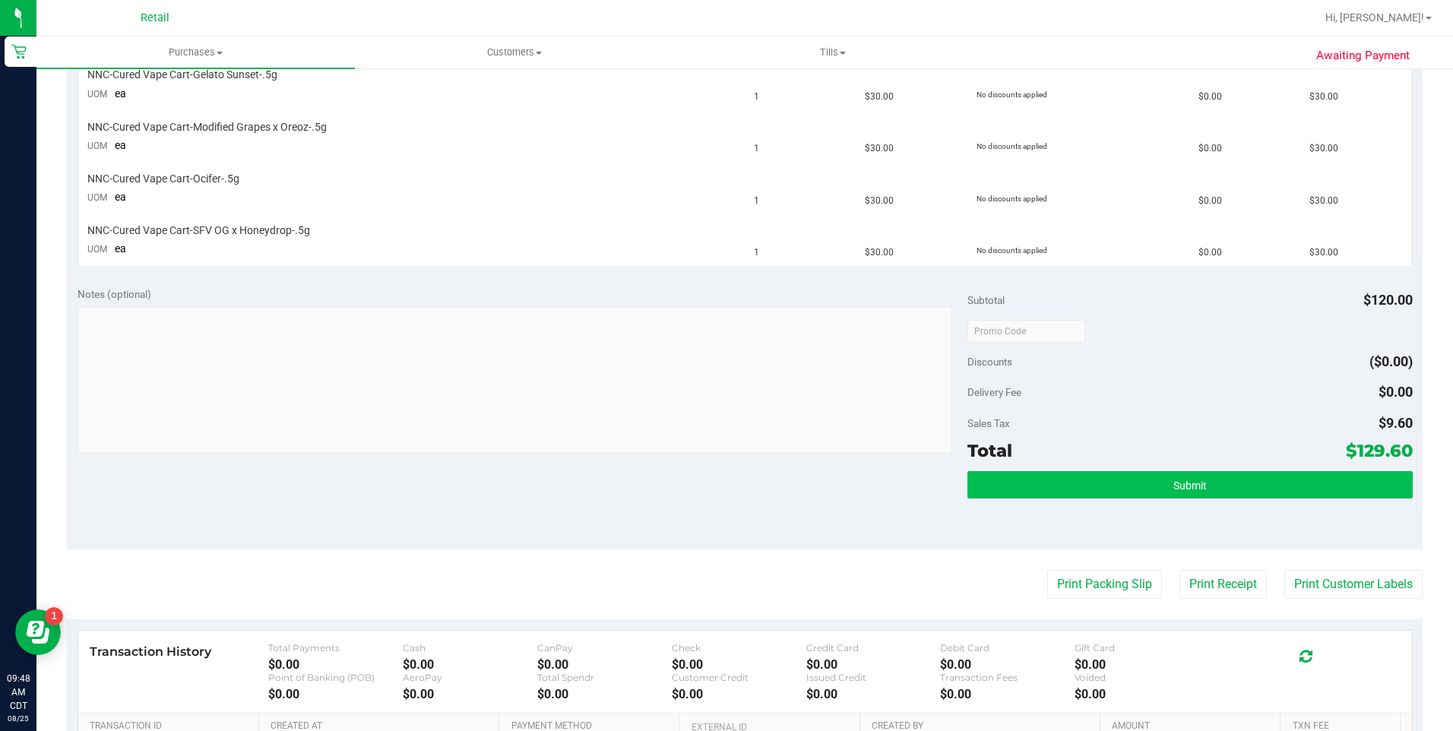
scroll to position [456, 0]
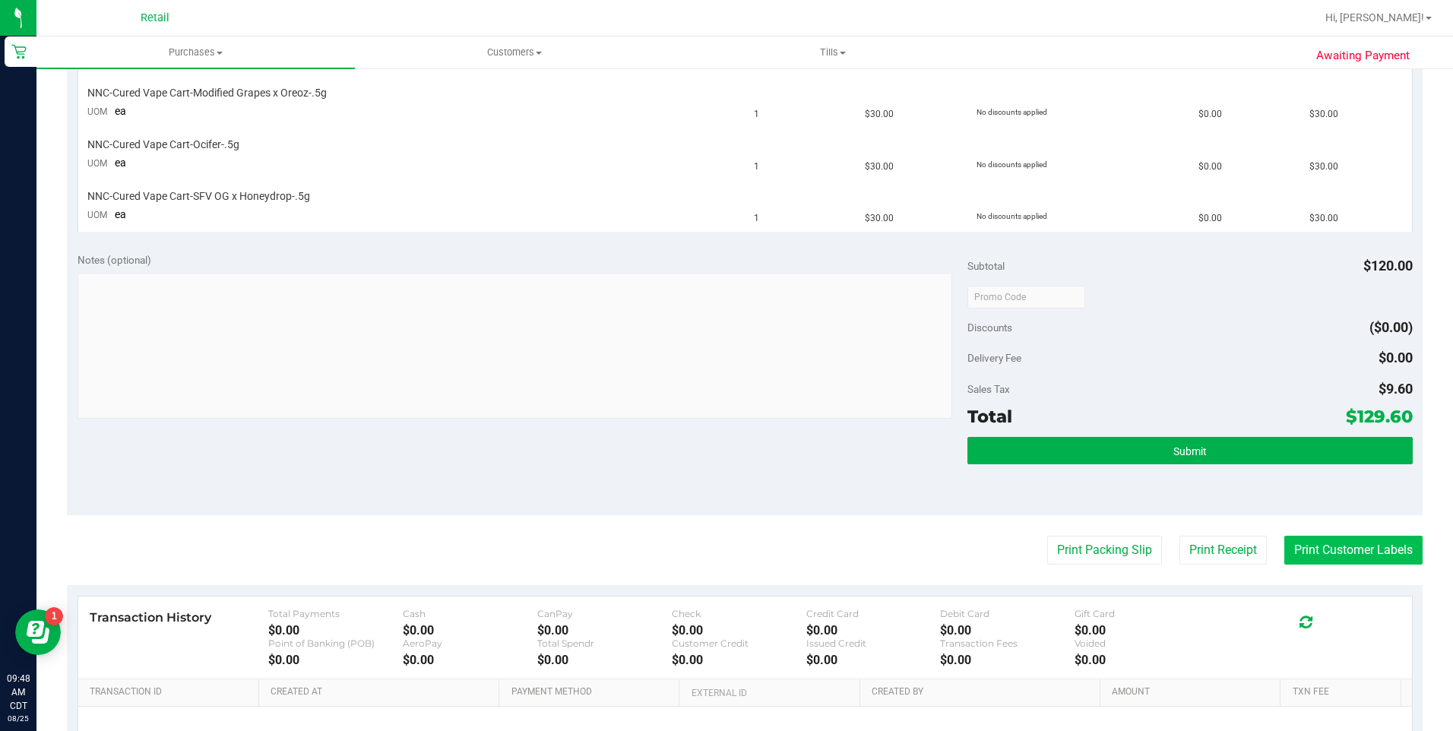
click at [1326, 554] on button "Print Customer Labels" at bounding box center [1354, 550] width 138 height 29
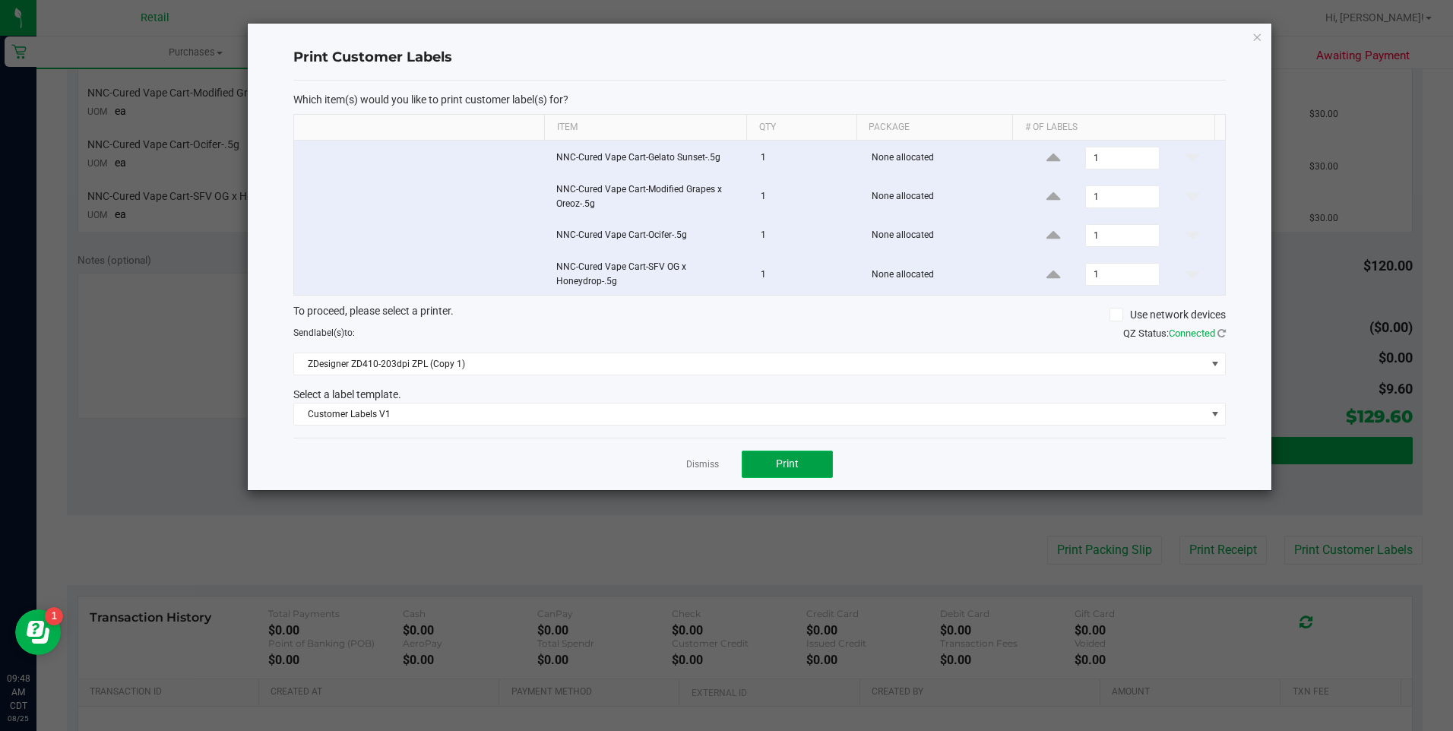
click at [809, 461] on button "Print" at bounding box center [787, 464] width 91 height 27
click at [1256, 37] on icon "button" at bounding box center [1257, 36] width 11 height 18
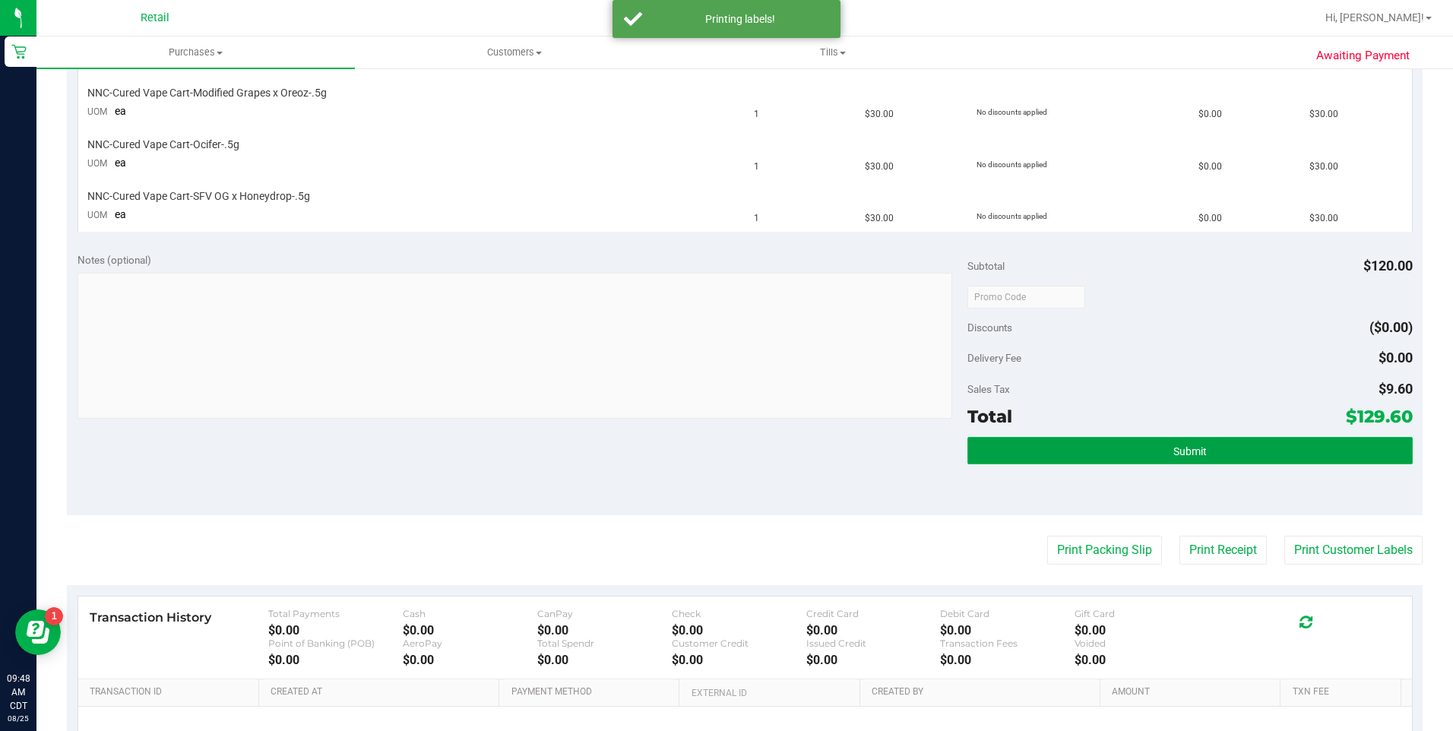
click at [1209, 444] on button "Submit" at bounding box center [1190, 450] width 445 height 27
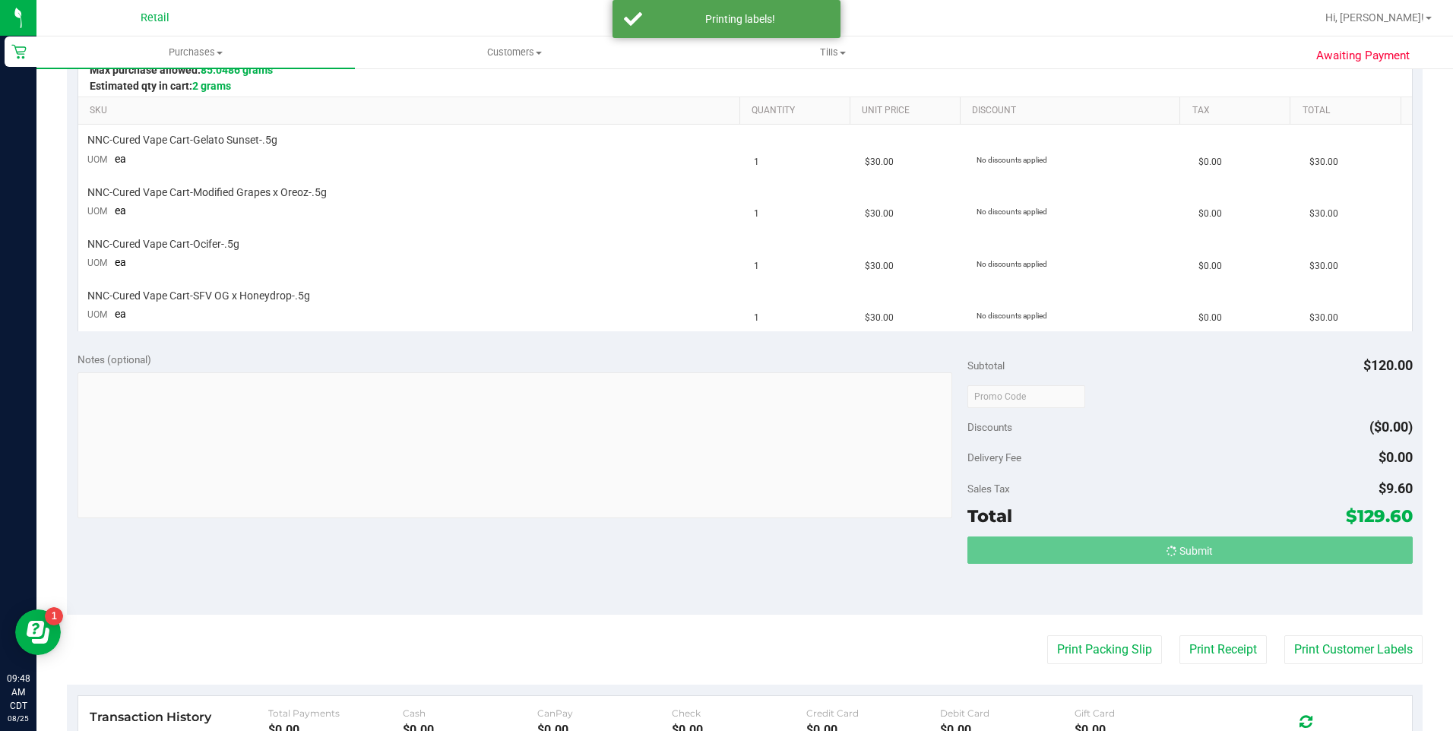
scroll to position [280, 0]
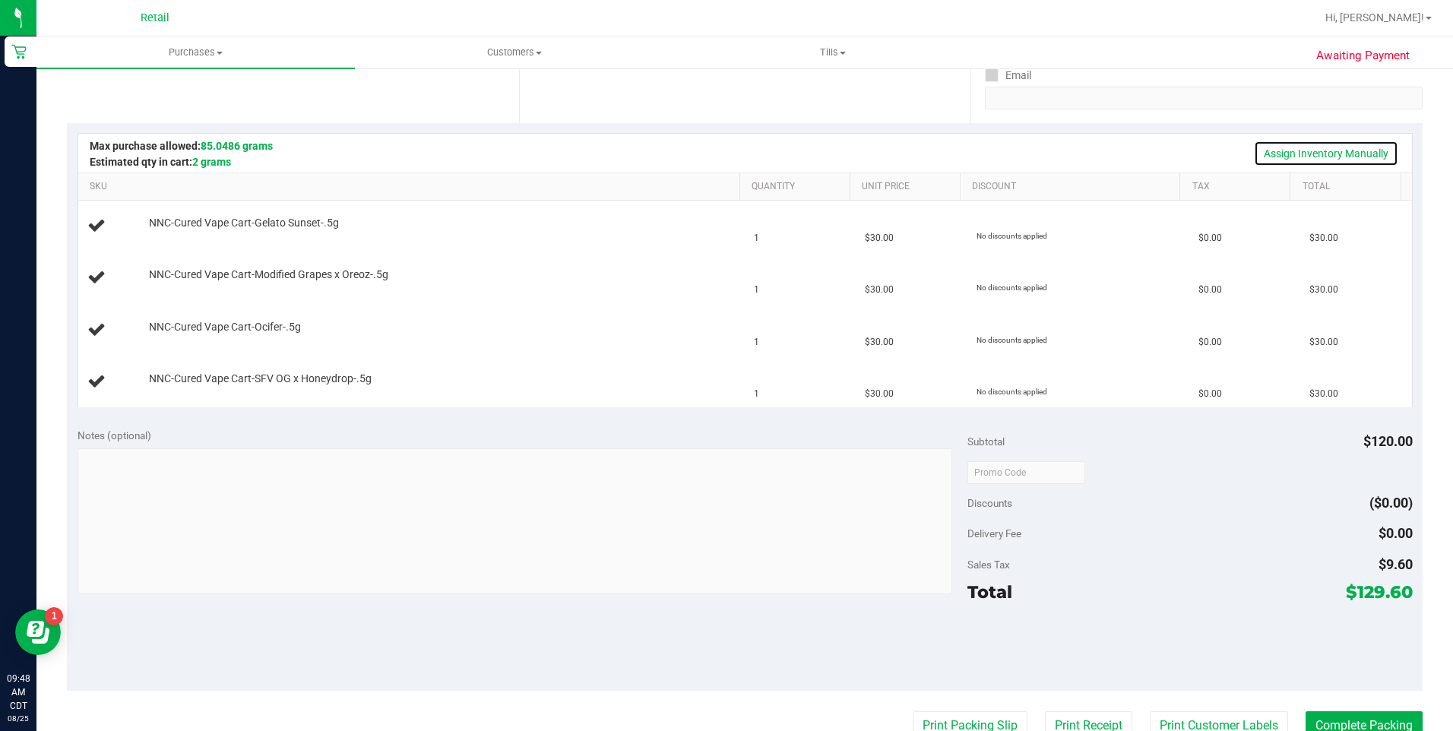
click at [1309, 156] on link "Assign Inventory Manually" at bounding box center [1326, 154] width 144 height 26
click at [195, 235] on link "Add Package" at bounding box center [176, 233] width 55 height 11
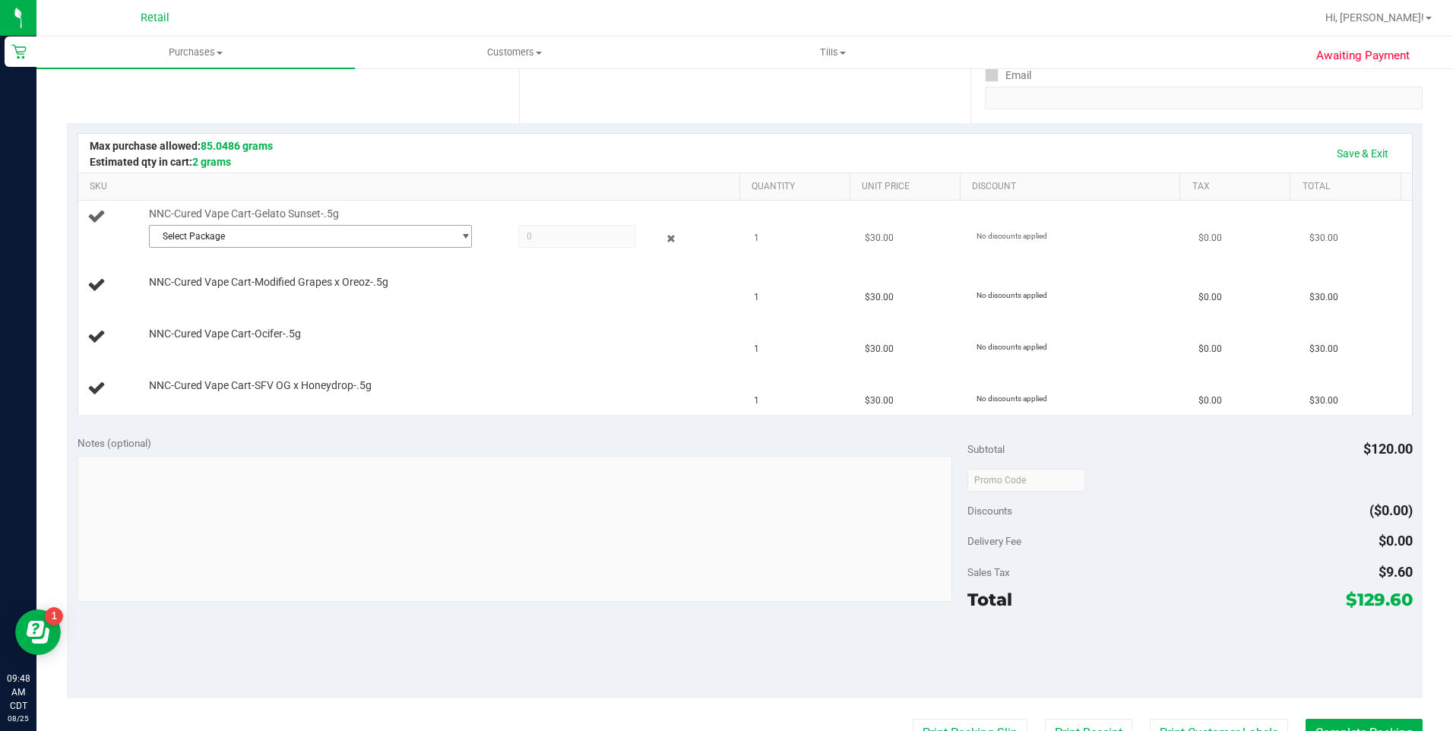
click at [204, 243] on span "Select Package" at bounding box center [301, 236] width 303 height 21
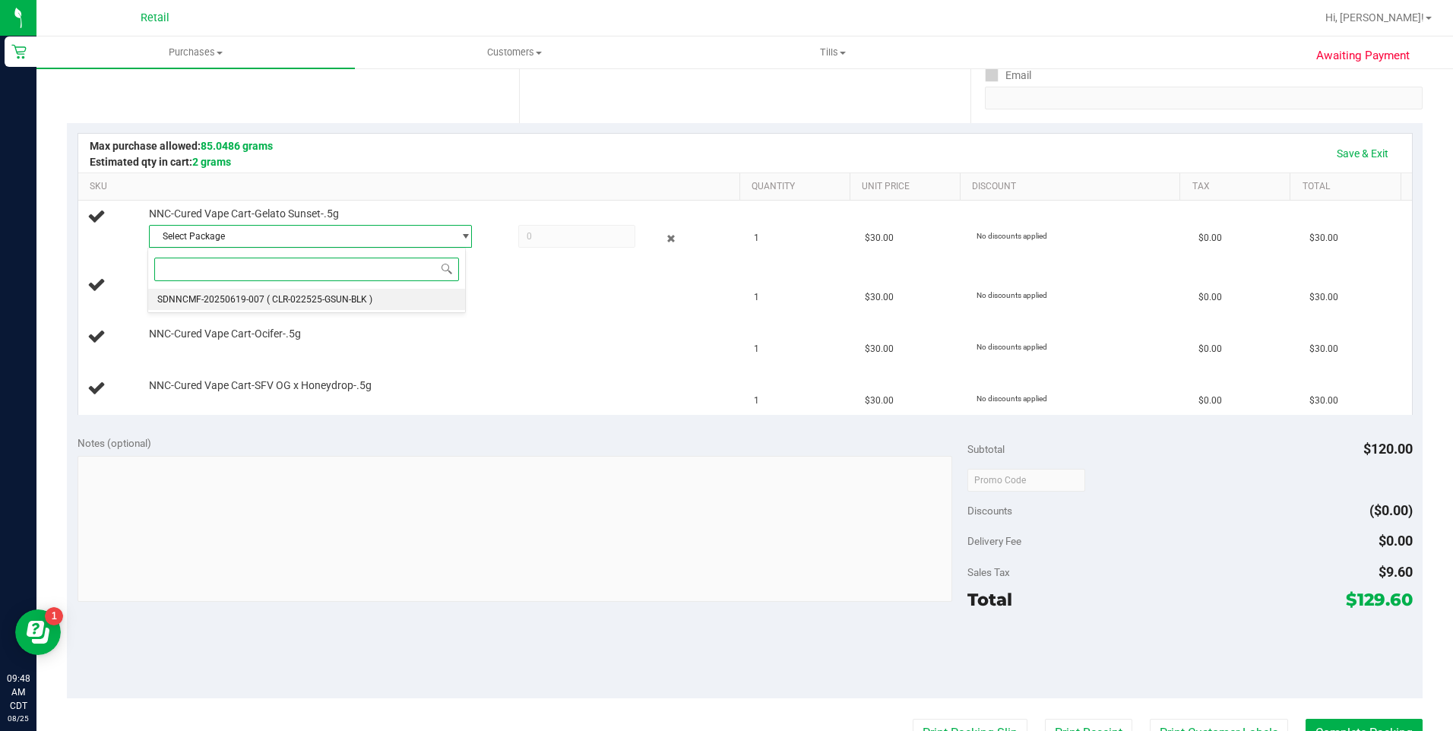
click at [223, 296] on span "SDNNCMF-20250619-007" at bounding box center [210, 299] width 107 height 11
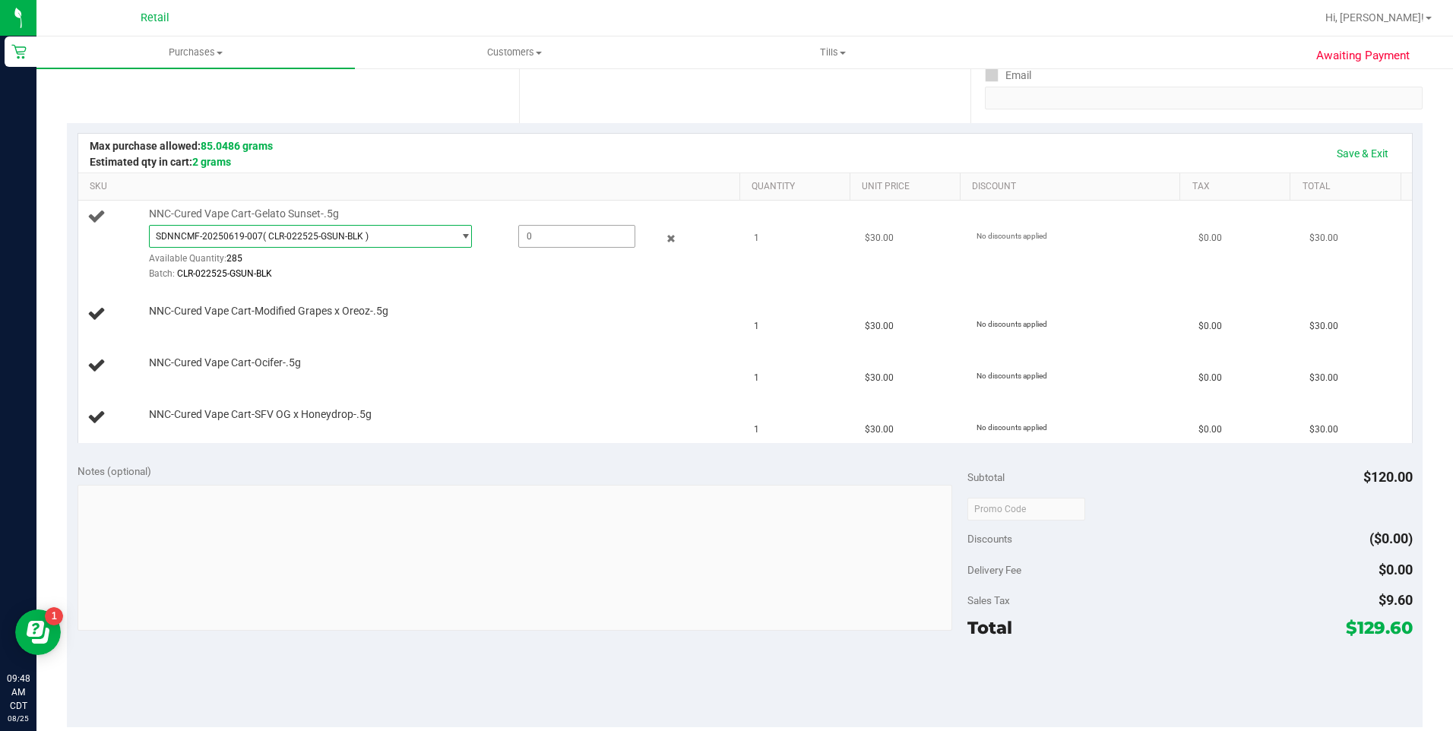
click at [575, 230] on span at bounding box center [576, 236] width 117 height 23
type input "1"
click at [337, 243] on span "SDNNCMF-20250619-007 ( CLR-022525-GSUN-BLK )" at bounding box center [301, 236] width 303 height 21
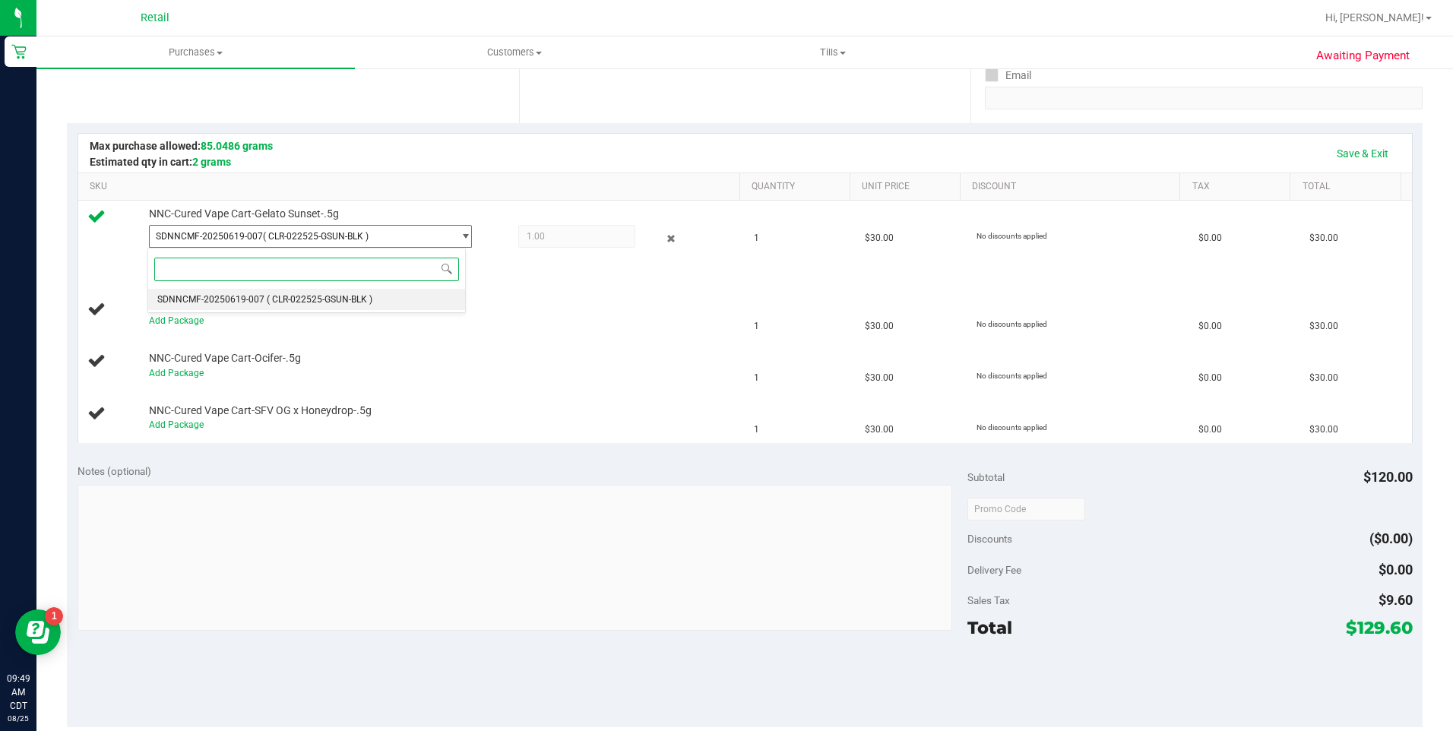
click at [342, 307] on li "SDNNCMF-20250619-007 ( CLR-022525-GSUN-BLK )" at bounding box center [306, 299] width 316 height 21
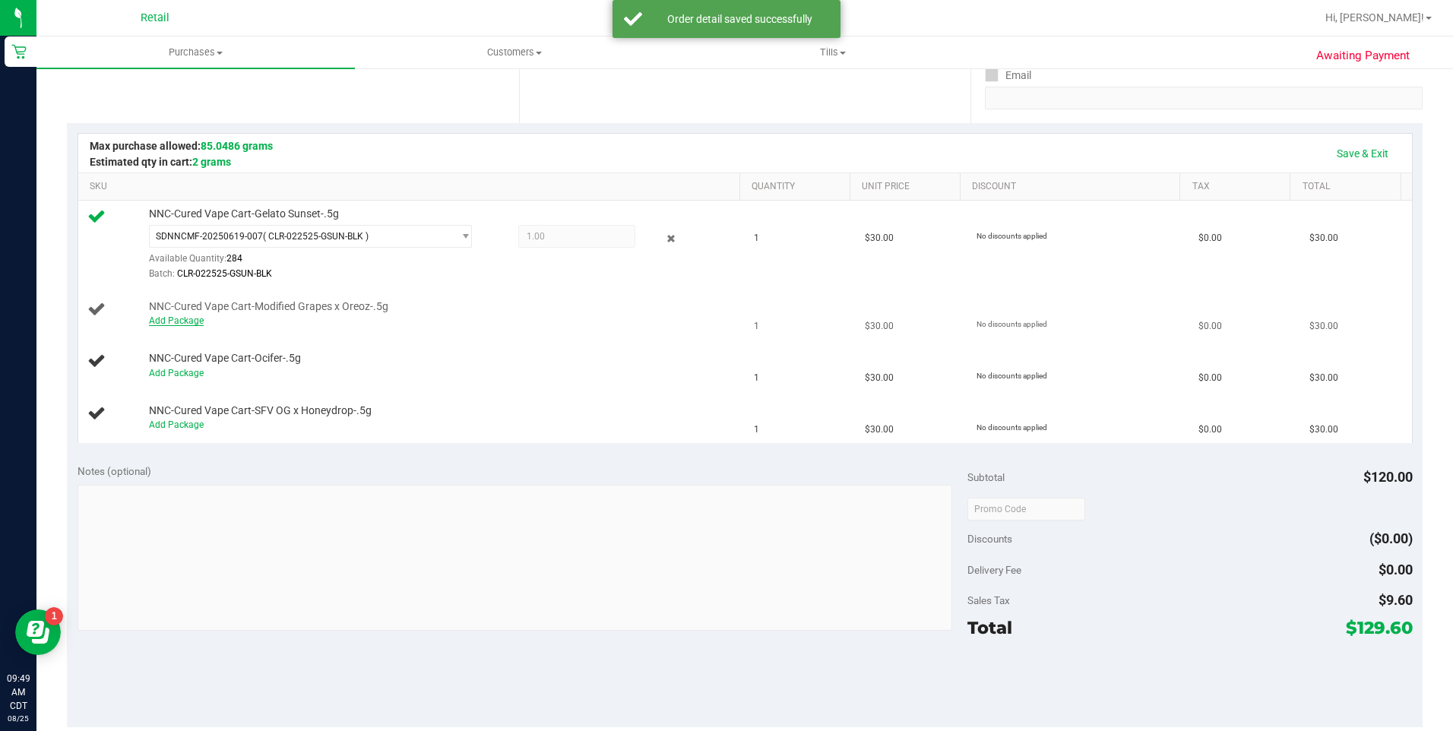
click at [186, 321] on link "Add Package" at bounding box center [176, 320] width 55 height 11
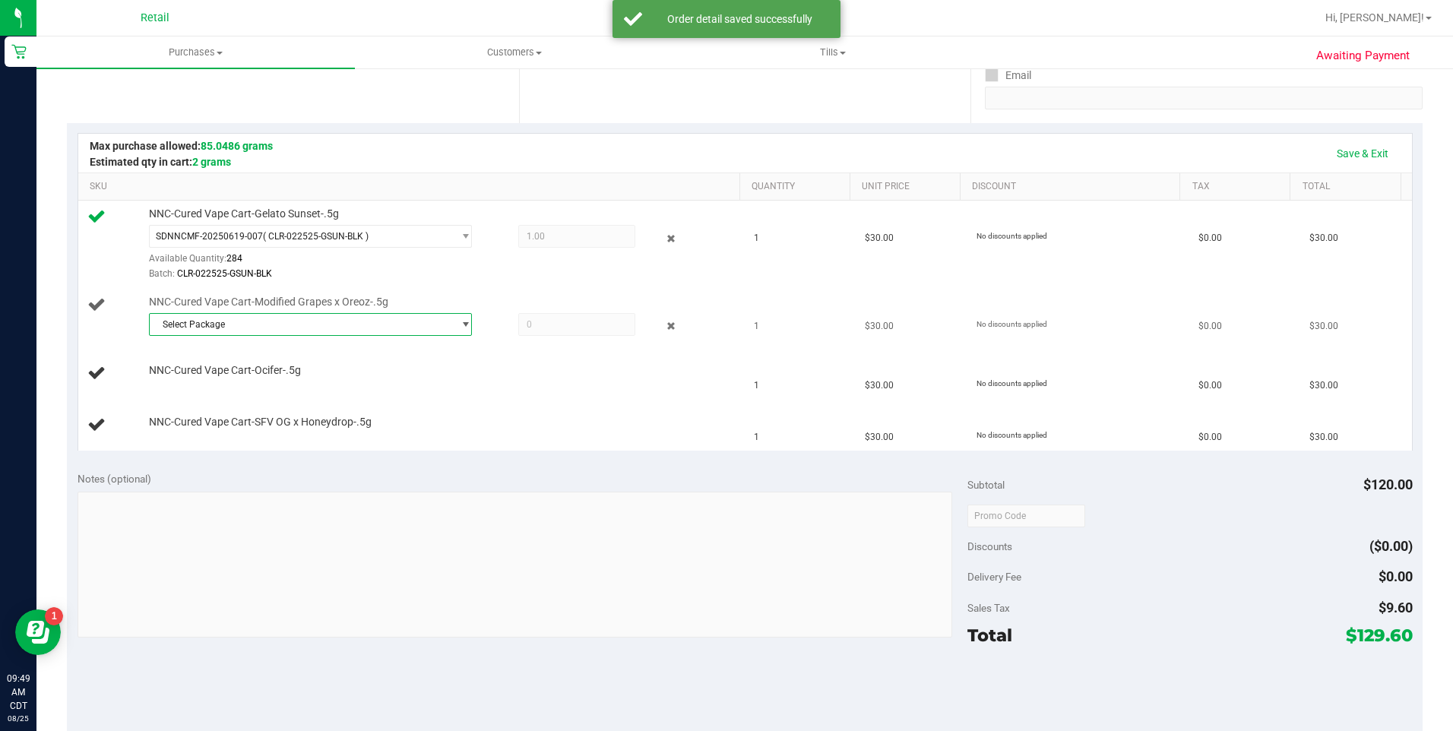
click at [274, 324] on span "Select Package" at bounding box center [301, 324] width 303 height 21
click at [271, 399] on div "Select Package SDNNCMF-20250619-009 ( CLR-021225-MGO-BLK ) No data found." at bounding box center [306, 368] width 318 height 65
drag, startPoint x: 316, startPoint y: 382, endPoint x: 534, endPoint y: 317, distance: 227.5
click at [317, 382] on span "( CLR-021225-MGO-BLK )" at bounding box center [317, 387] width 101 height 11
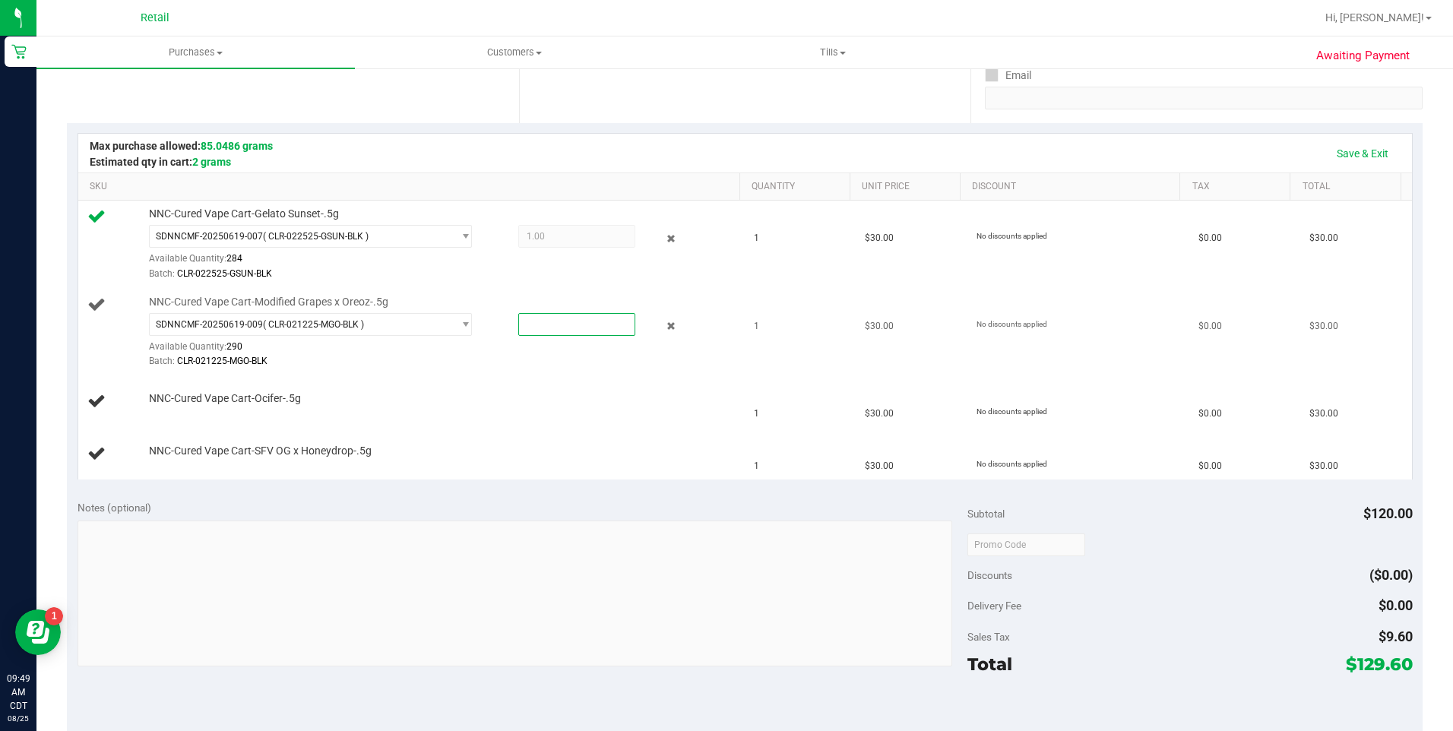
click at [569, 313] on span at bounding box center [576, 324] width 117 height 23
type input "1"
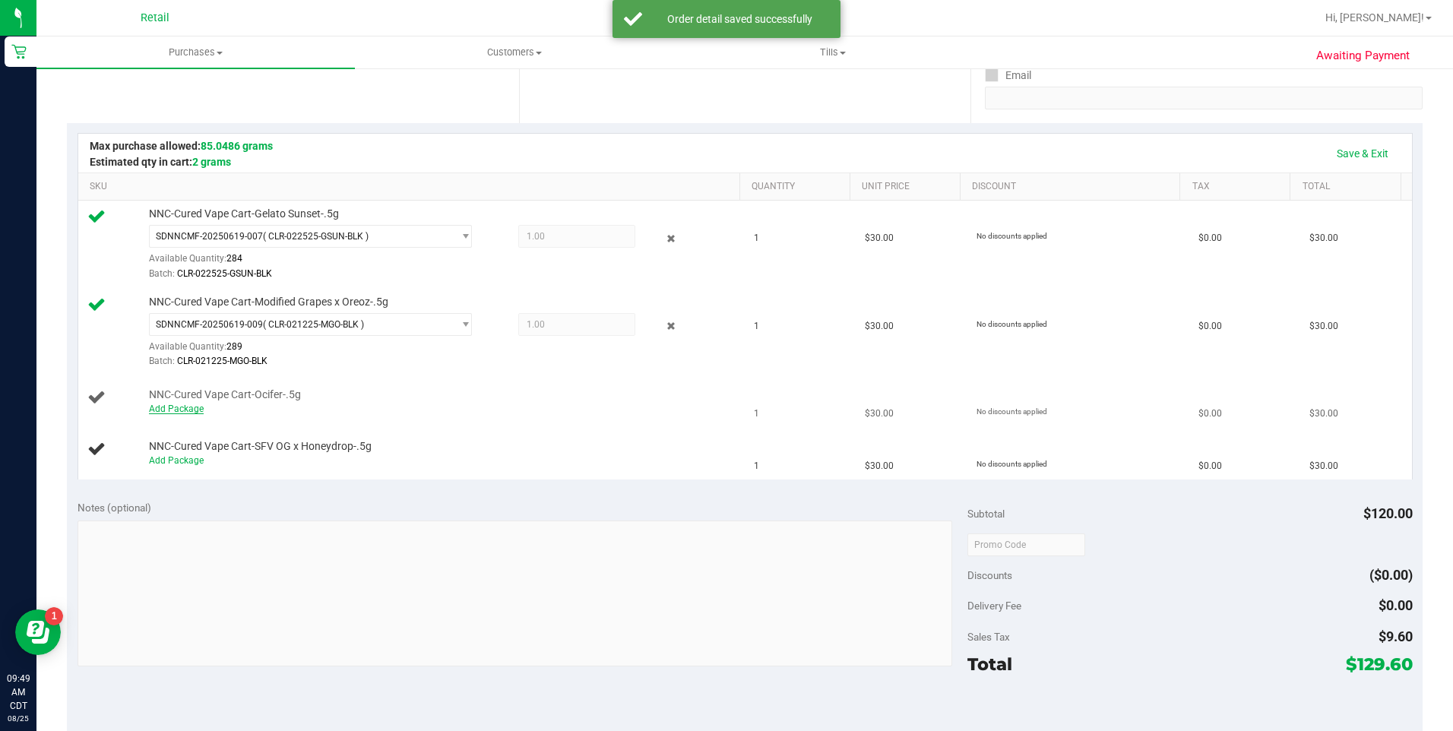
click at [184, 410] on link "Add Package" at bounding box center [176, 409] width 55 height 11
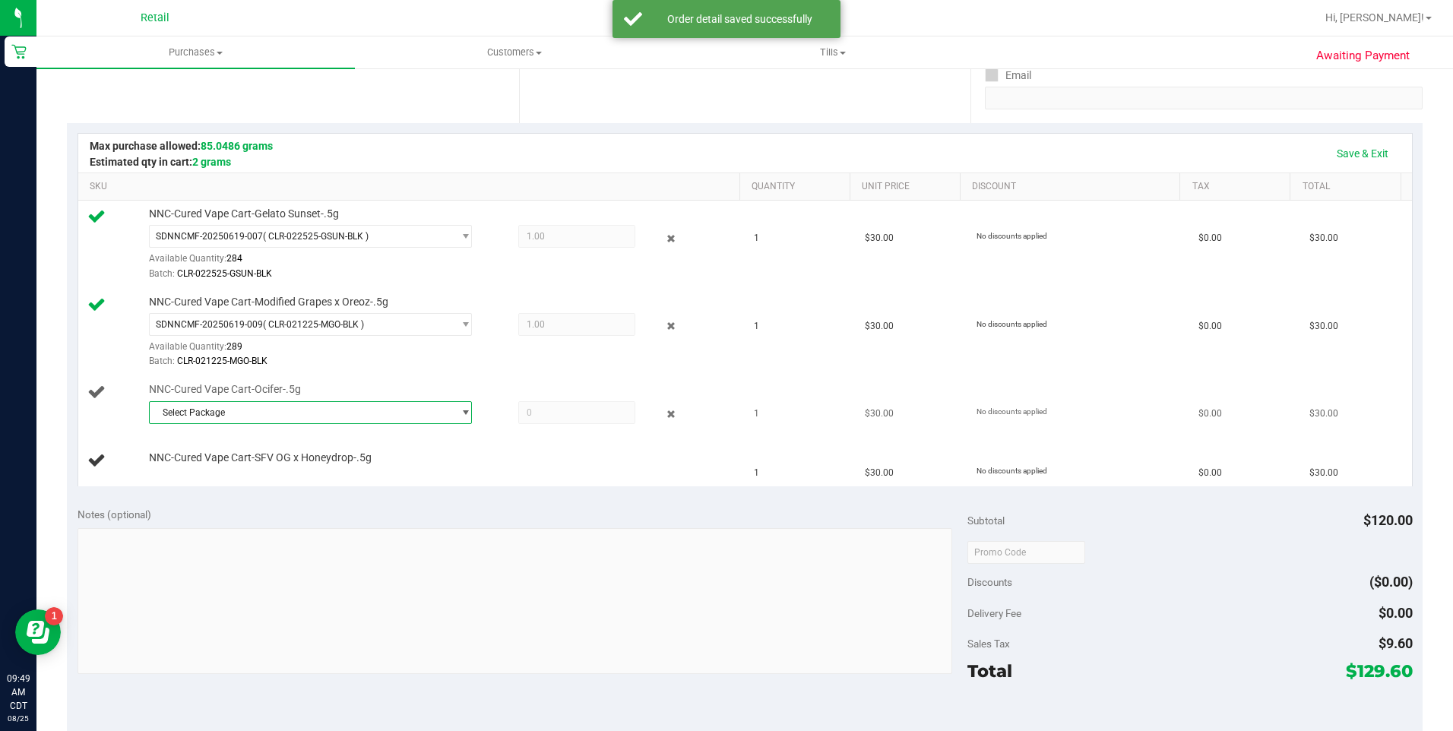
click at [197, 412] on span "Select Package" at bounding box center [301, 412] width 303 height 21
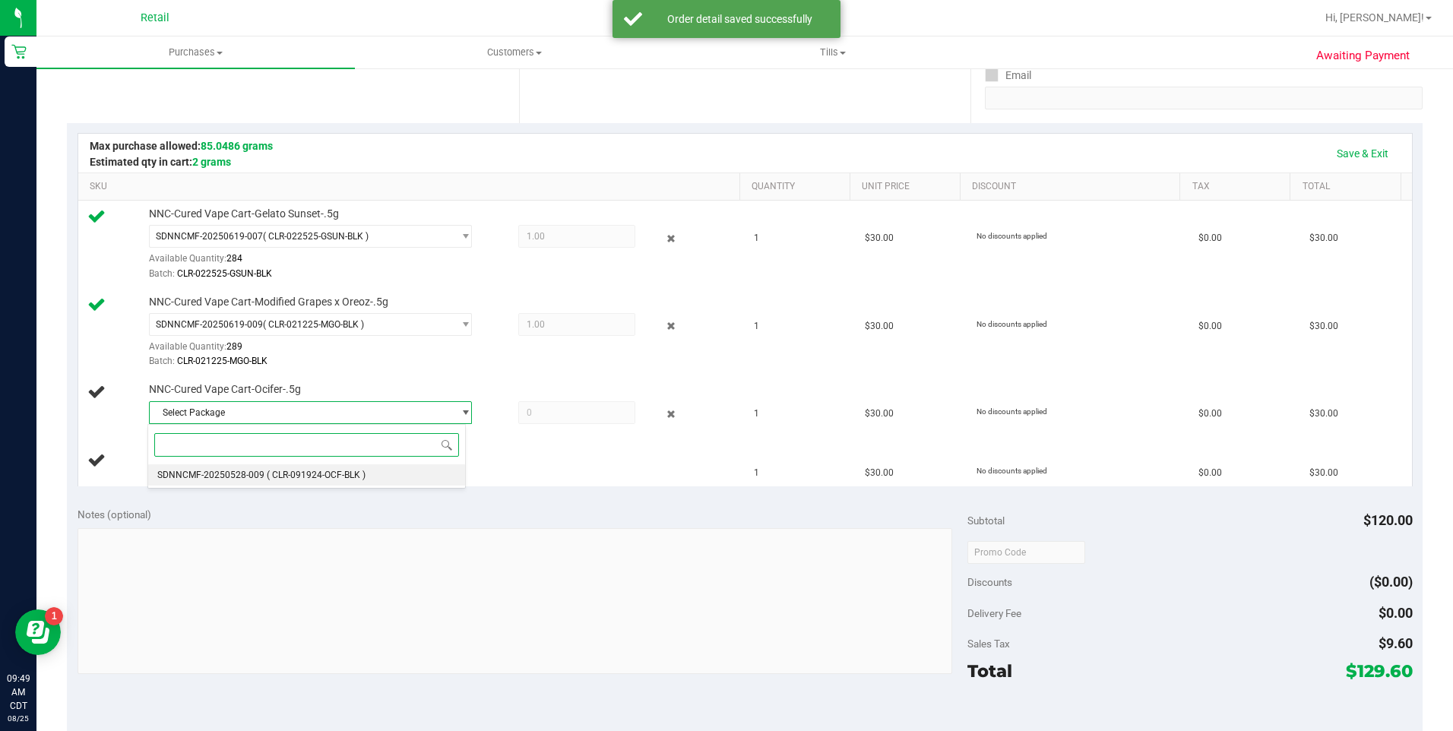
click at [192, 468] on li "SDNNCMF-20250528-009 ( CLR-091924-OCF-BLK )" at bounding box center [306, 474] width 316 height 21
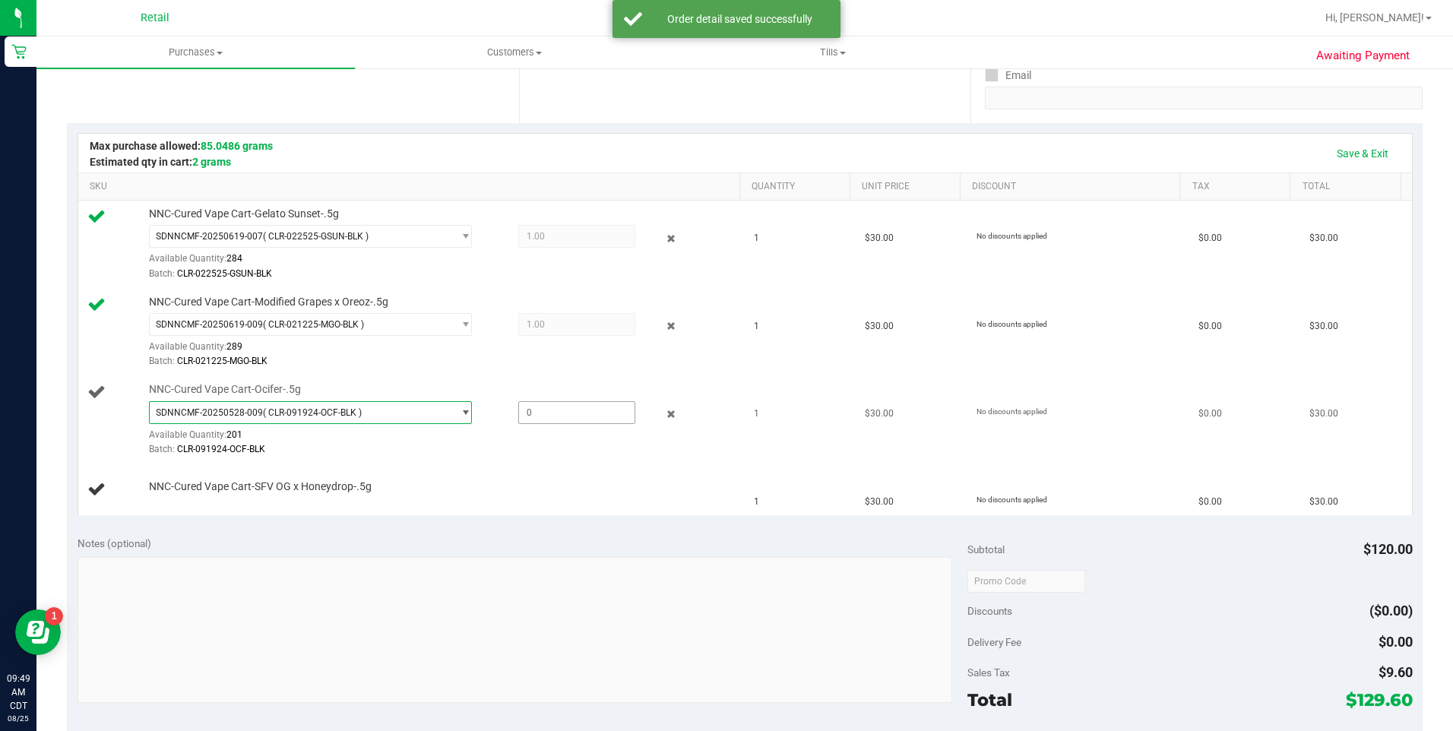
click at [547, 410] on span at bounding box center [576, 412] width 117 height 23
type input "1"
click at [182, 492] on link "Add Package" at bounding box center [176, 497] width 55 height 11
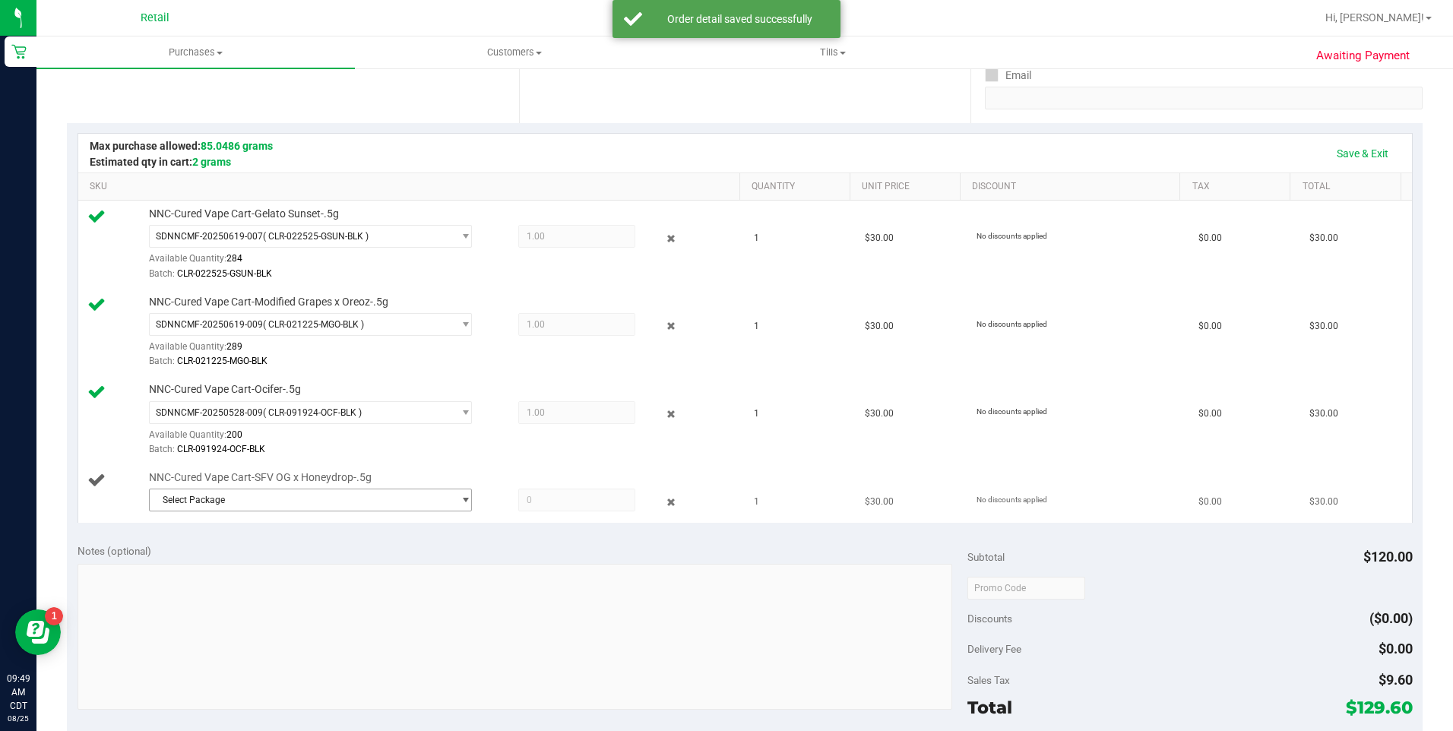
click at [217, 500] on span "Select Package" at bounding box center [301, 500] width 303 height 21
click at [201, 569] on li "SDNNCMF-20250130-001 ( CLR-010925-SFVHD-BLK )" at bounding box center [306, 563] width 316 height 21
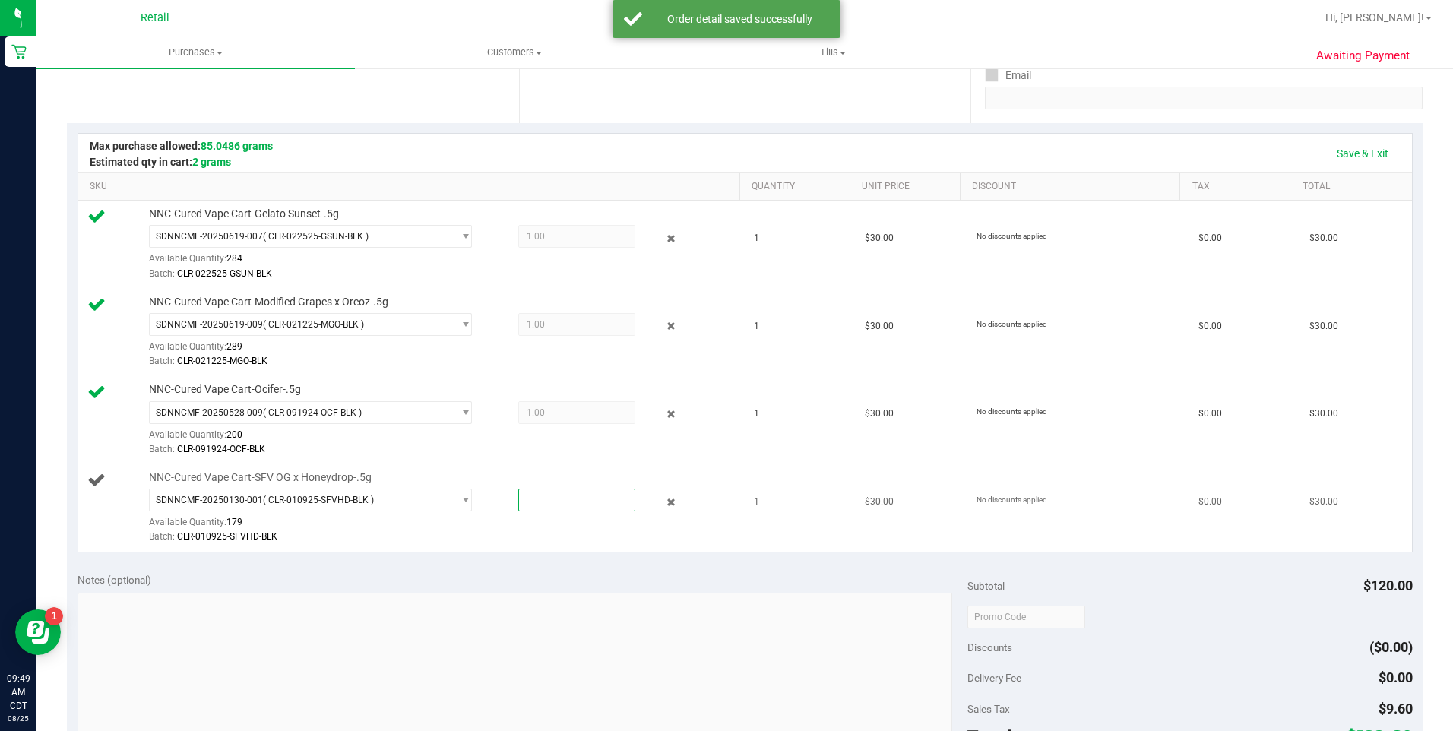
click at [587, 502] on span at bounding box center [576, 500] width 117 height 23
type input "1"
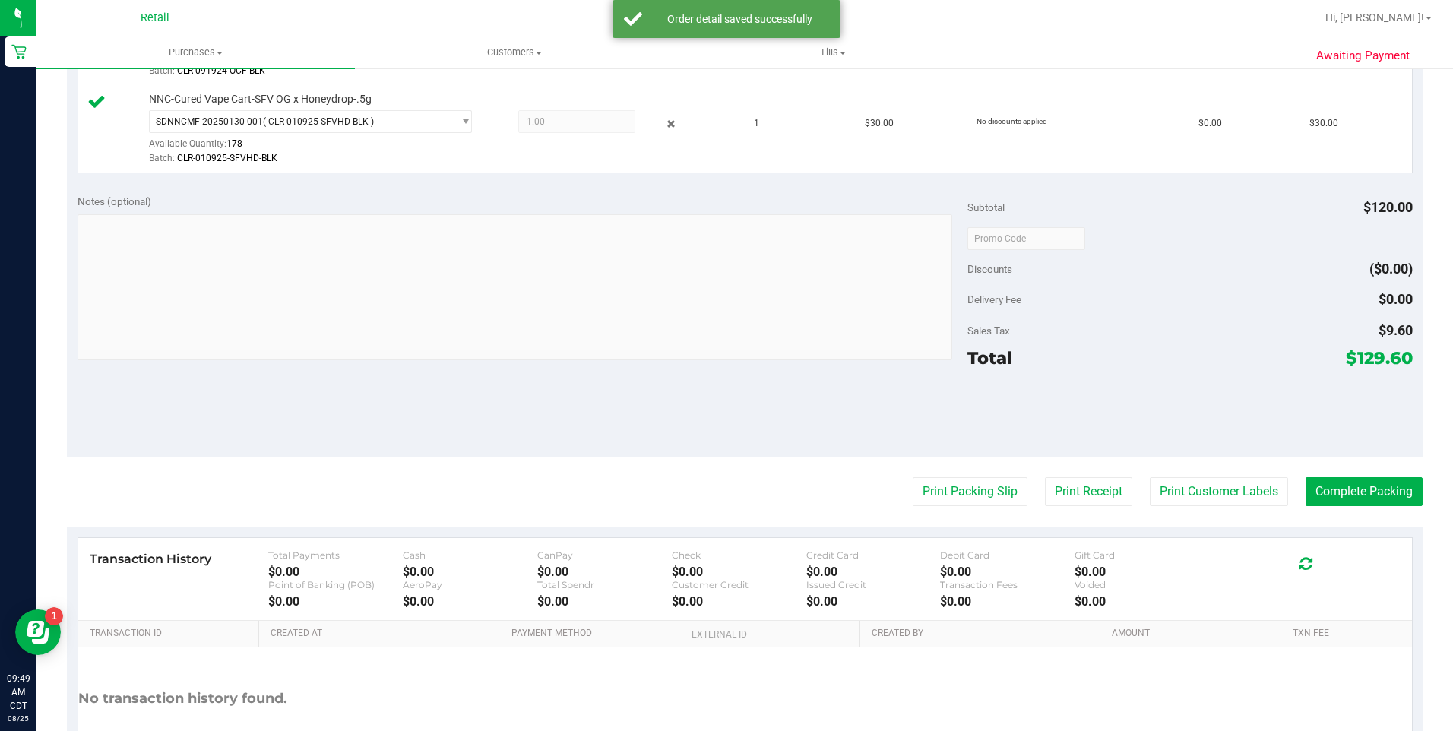
scroll to position [661, 0]
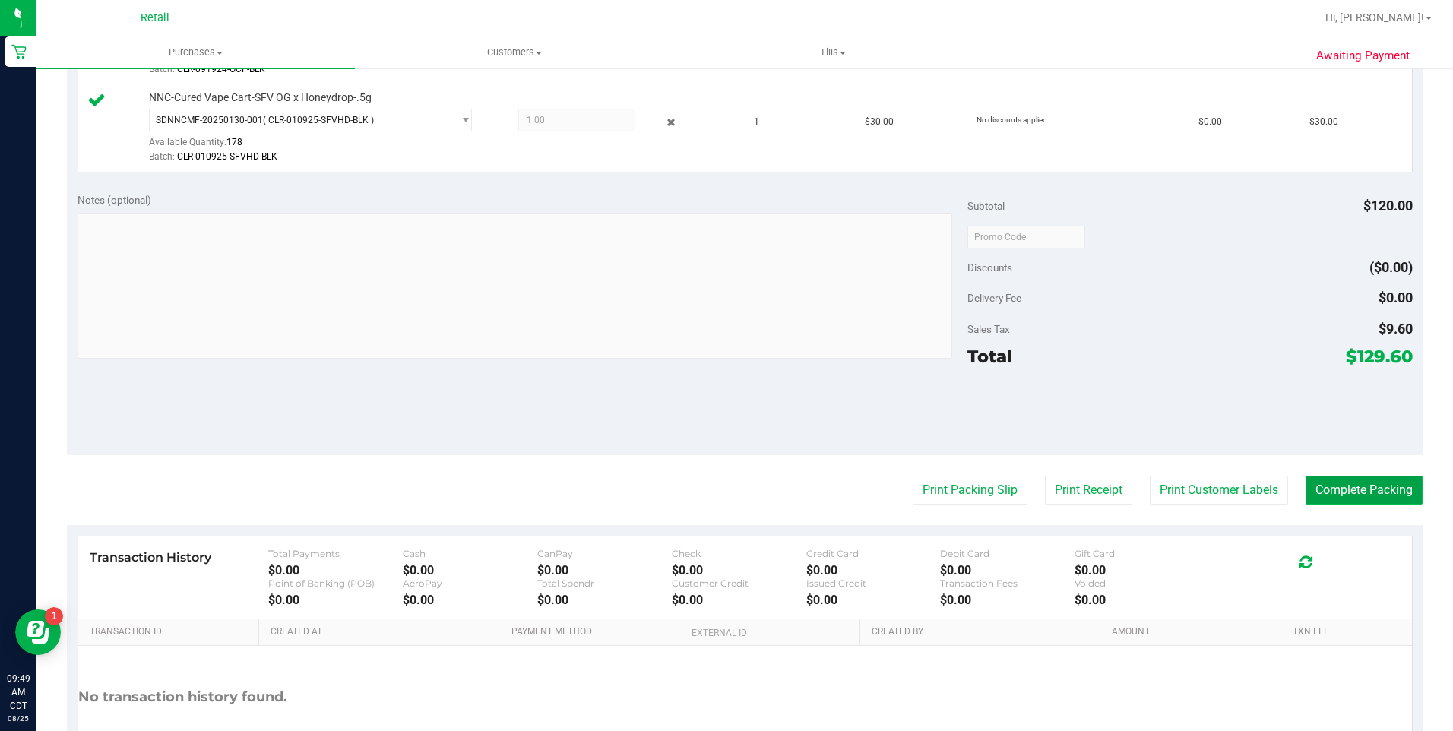
click at [1316, 479] on button "Complete Packing" at bounding box center [1364, 490] width 117 height 29
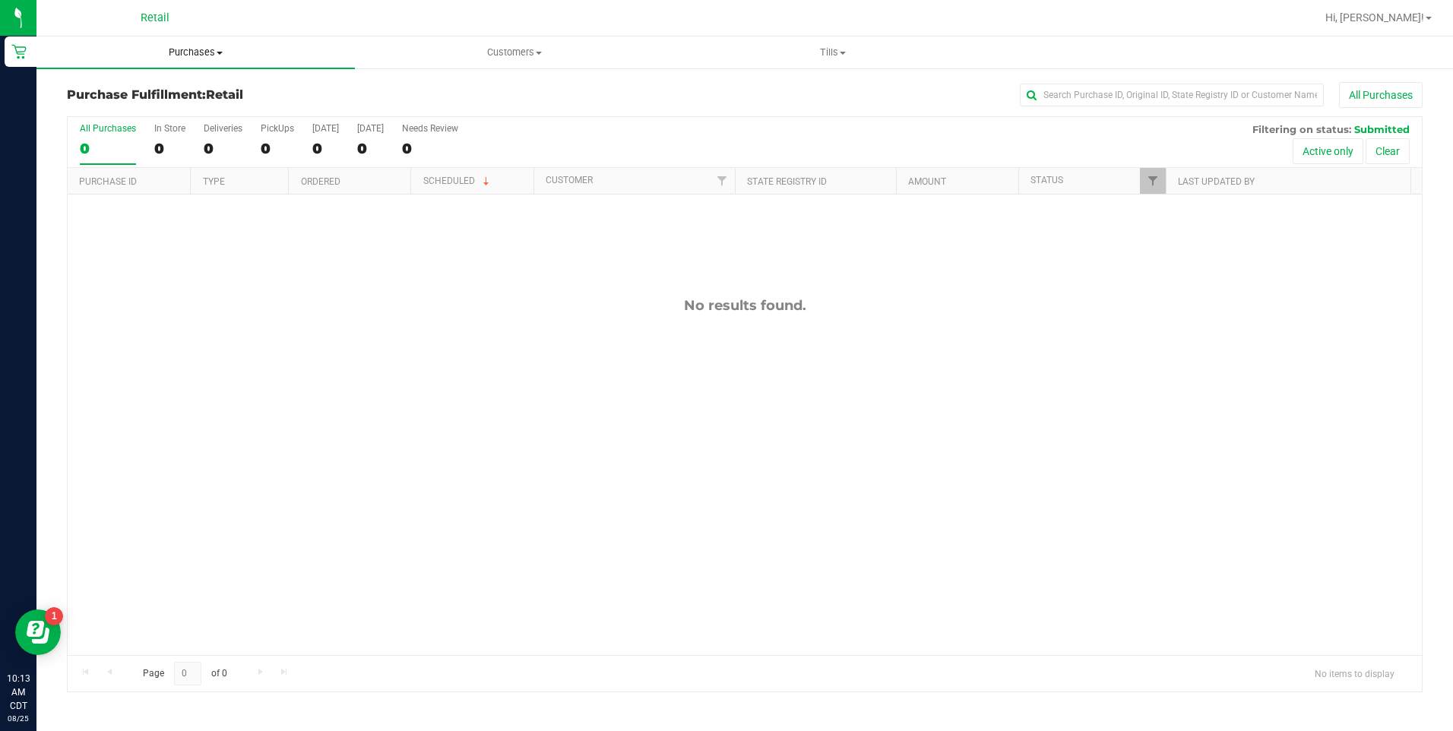
drag, startPoint x: 184, startPoint y: 53, endPoint x: 180, endPoint y: 66, distance: 13.5
click at [184, 52] on span "Purchases" at bounding box center [195, 53] width 318 height 14
click at [147, 133] on li "All purchases" at bounding box center [195, 128] width 318 height 18
